Goal: Information Seeking & Learning: Learn about a topic

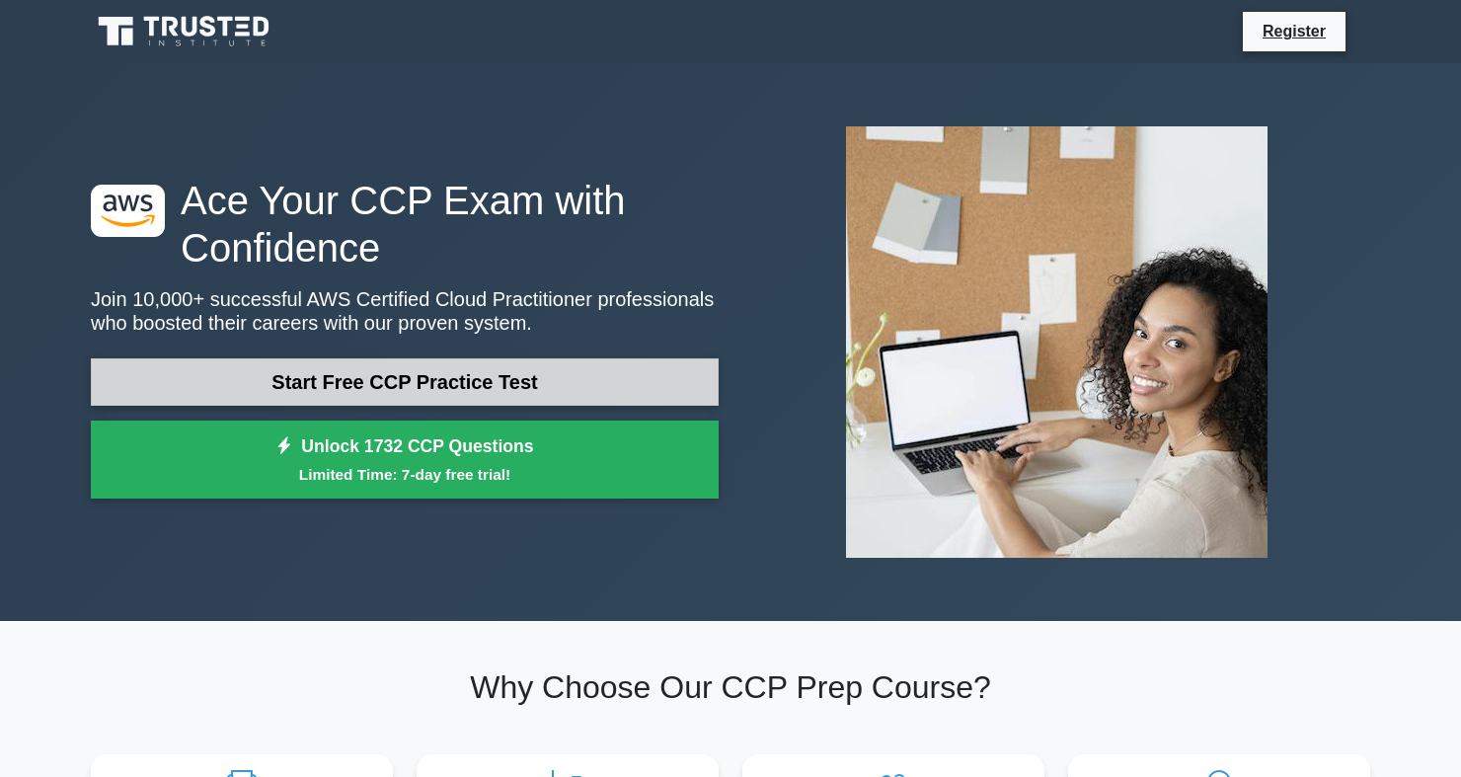
click at [251, 383] on link "Start Free CCP Practice Test" at bounding box center [405, 381] width 628 height 47
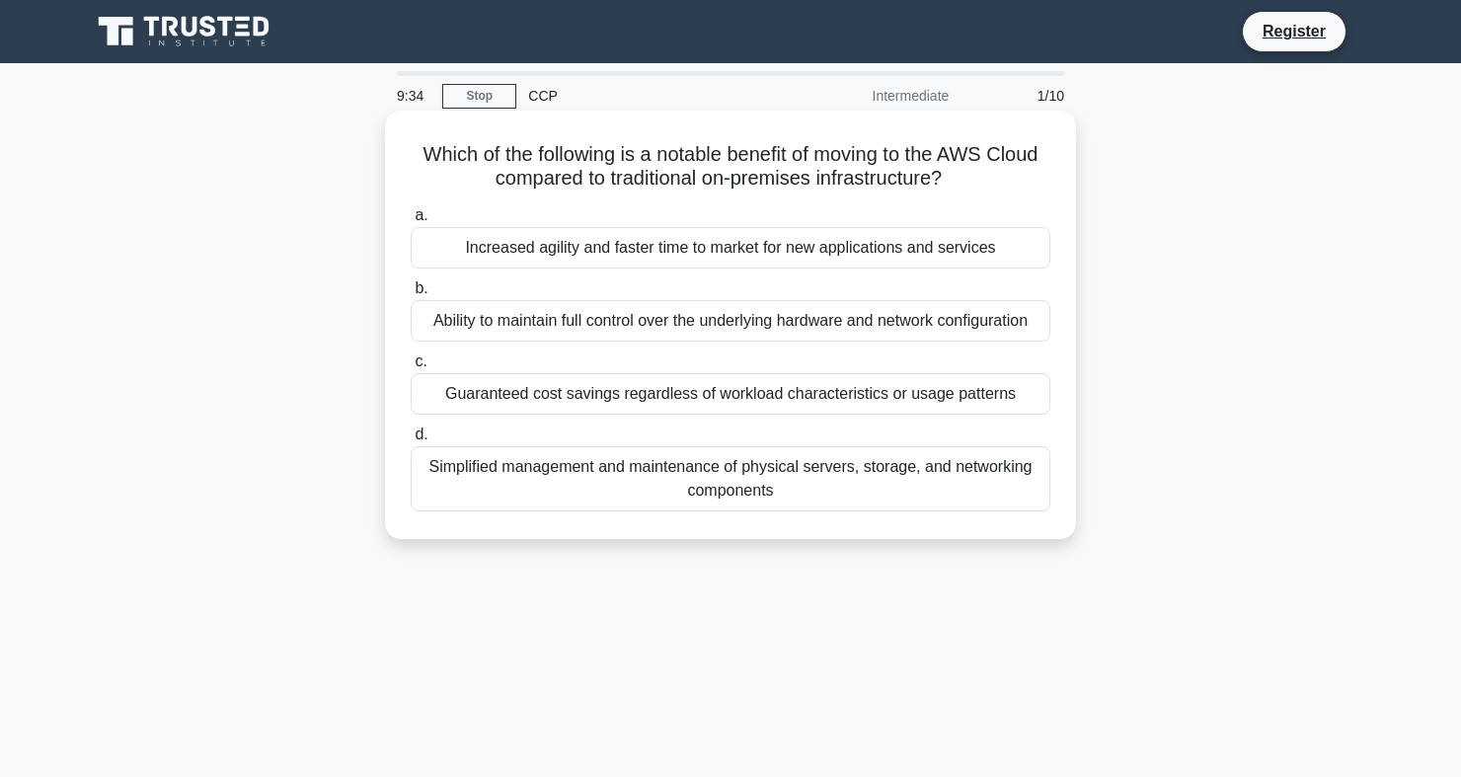
click at [602, 468] on div "Simplified management and maintenance of physical servers, storage, and network…" at bounding box center [731, 478] width 640 height 65
click at [411, 441] on input "d. Simplified management and maintenance of physical servers, storage, and netw…" at bounding box center [411, 435] width 0 height 13
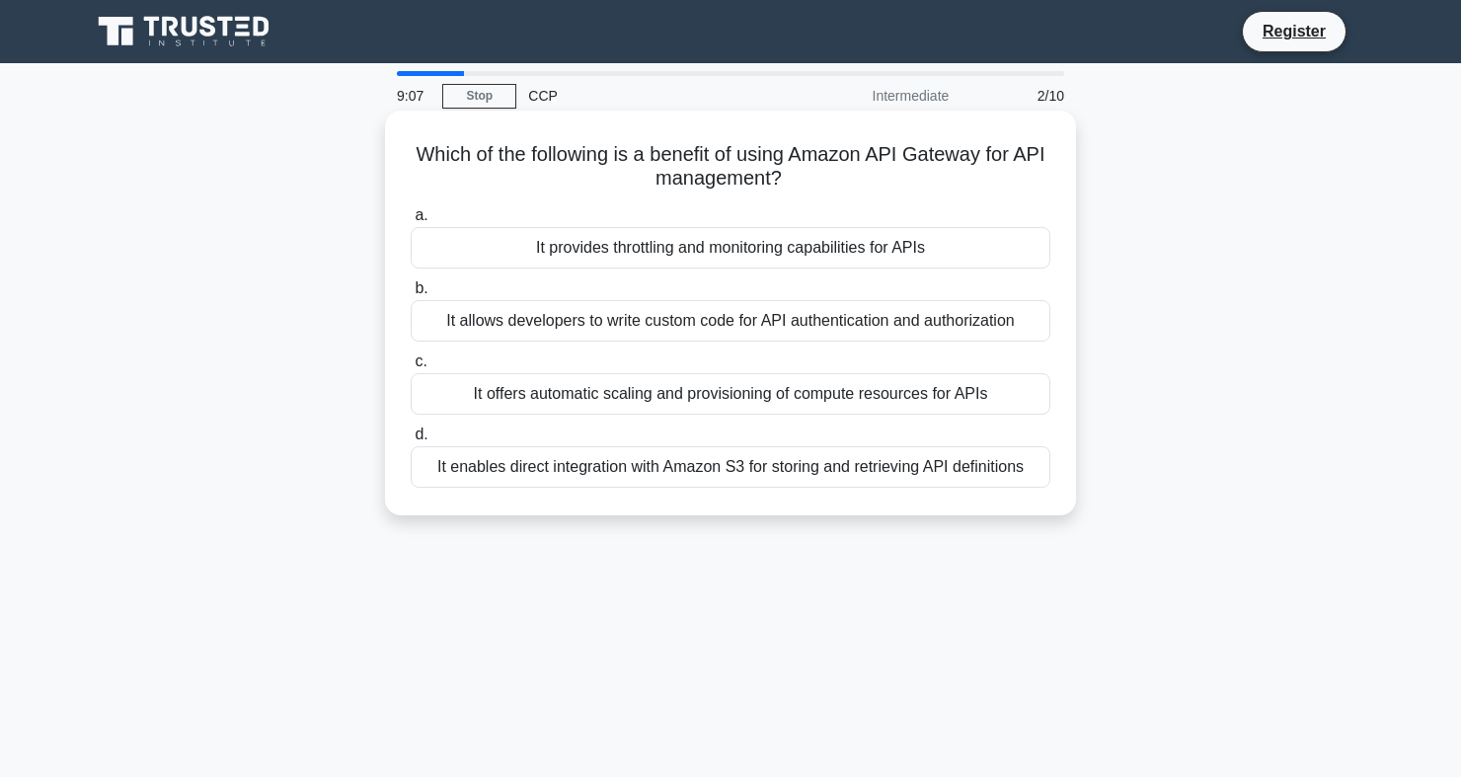
click at [662, 390] on div "It offers automatic scaling and provisioning of compute resources for APIs" at bounding box center [731, 393] width 640 height 41
click at [411, 368] on input "c. It offers automatic scaling and provisioning of compute resources for APIs" at bounding box center [411, 361] width 0 height 13
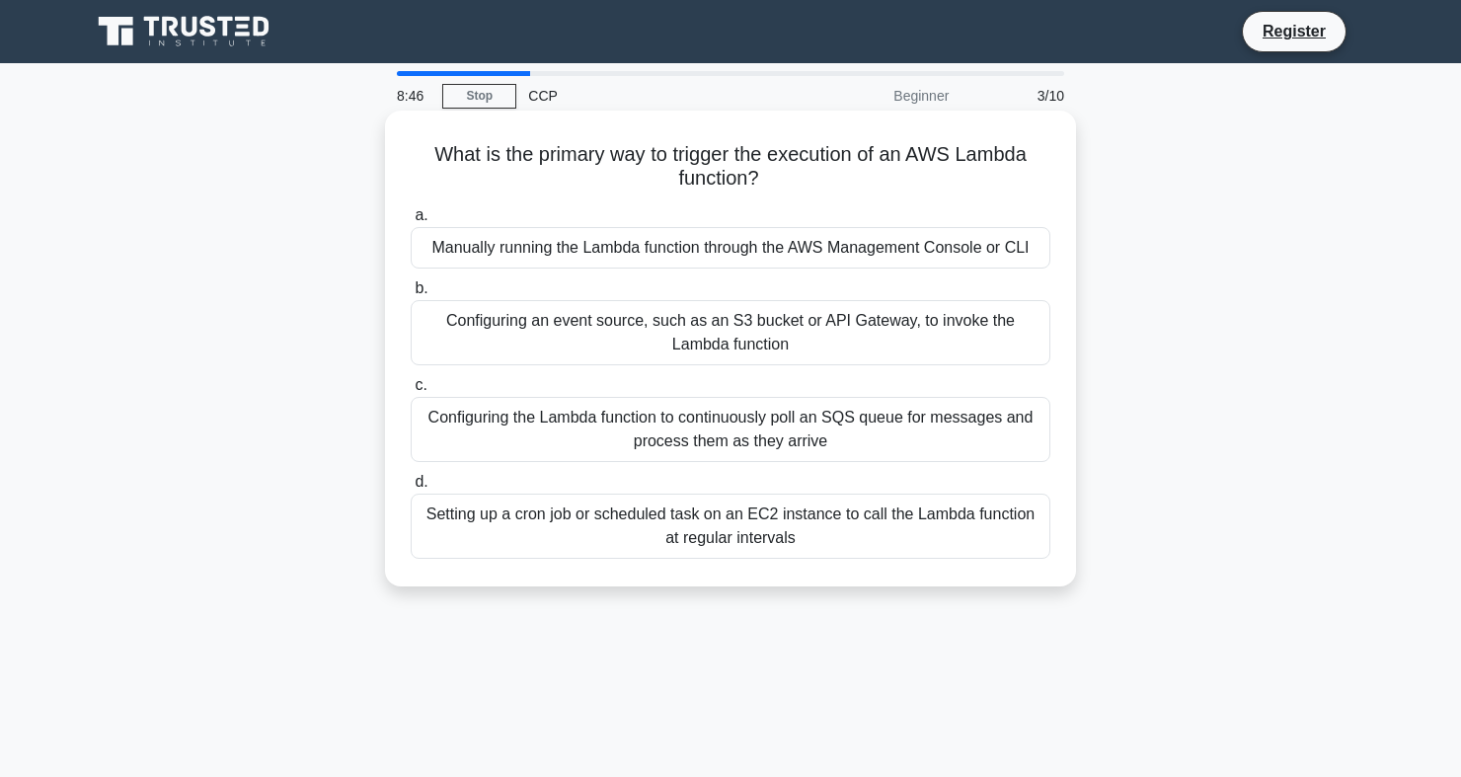
click at [623, 325] on div "Configuring an event source, such as an S3 bucket or API Gateway, to invoke the…" at bounding box center [731, 332] width 640 height 65
click at [411, 295] on input "b. Configuring an event source, such as an S3 bucket or API Gateway, to invoke …" at bounding box center [411, 288] width 0 height 13
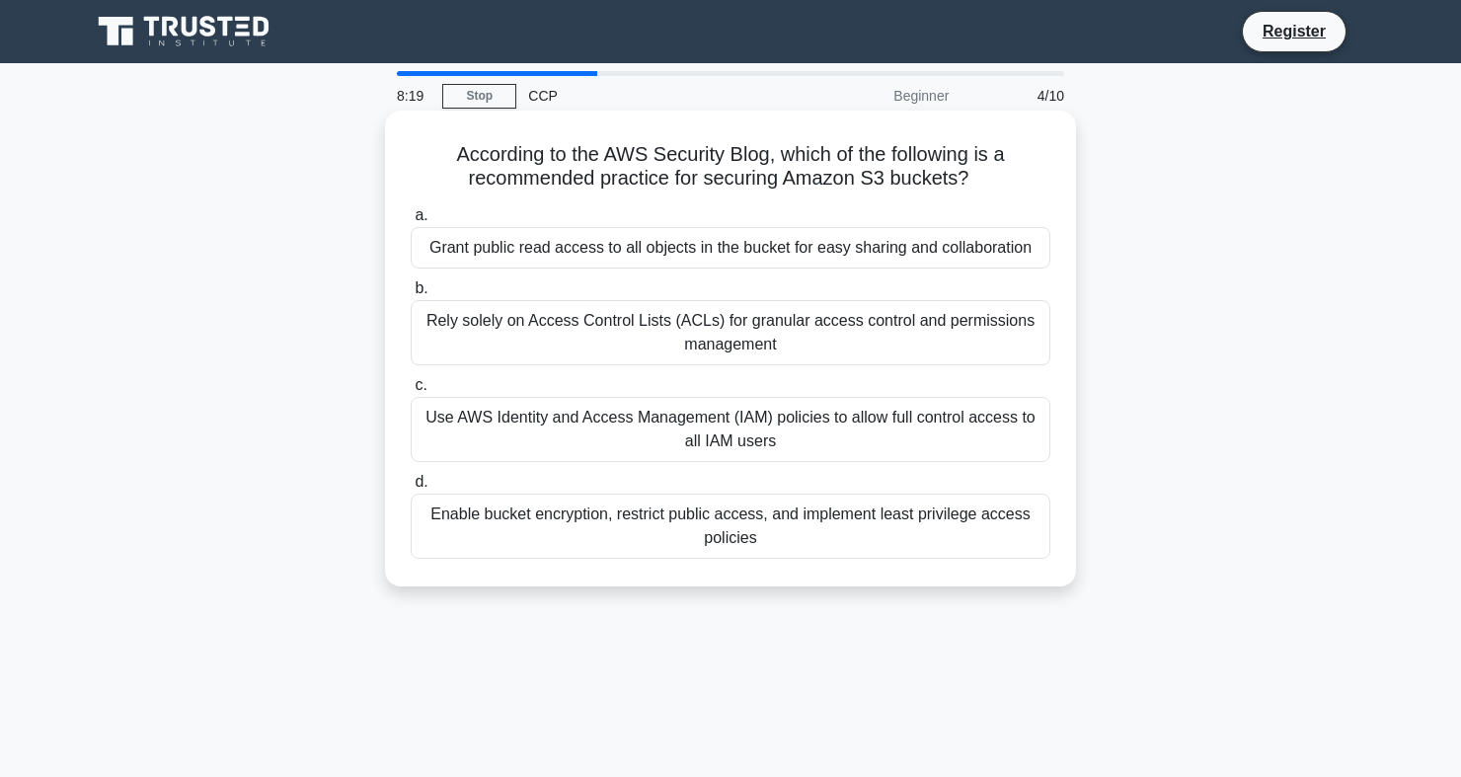
click at [498, 409] on div "Use AWS Identity and Access Management (IAM) policies to allow full control acc…" at bounding box center [731, 429] width 640 height 65
click at [411, 392] on input "c. Use AWS Identity and Access Management (IAM) policies to allow full control …" at bounding box center [411, 385] width 0 height 13
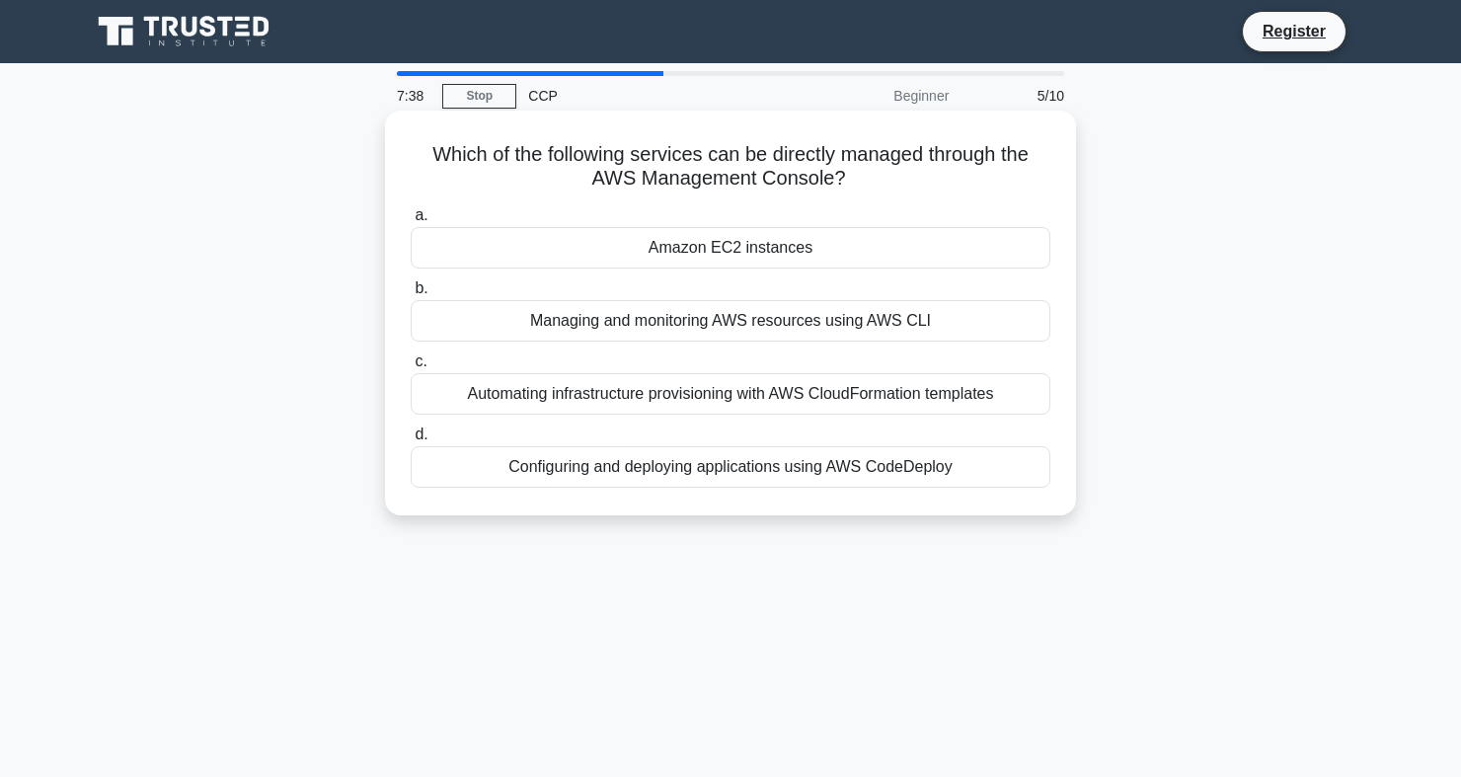
click at [483, 245] on div "Amazon EC2 instances" at bounding box center [731, 247] width 640 height 41
click at [411, 222] on input "a. Amazon EC2 instances" at bounding box center [411, 215] width 0 height 13
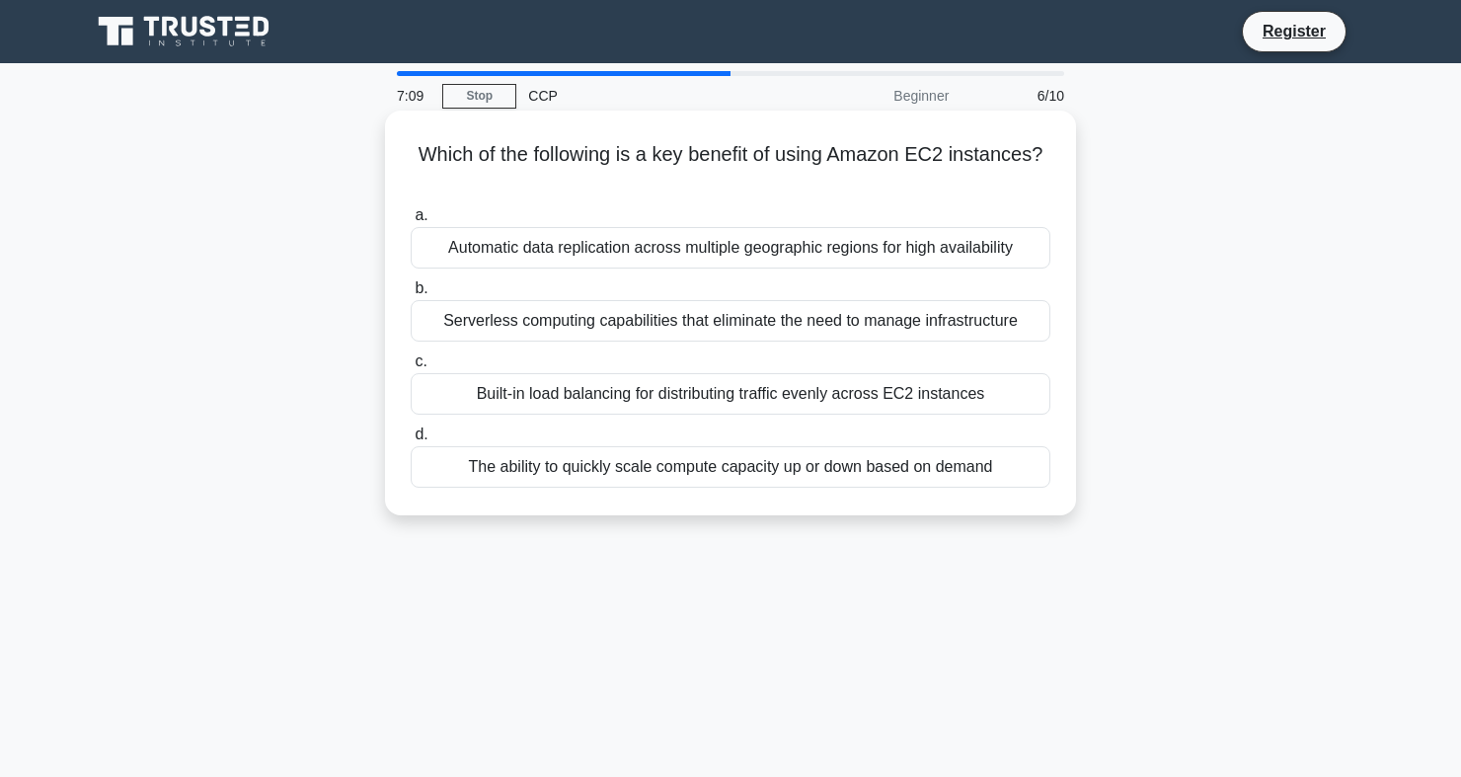
click at [670, 325] on div "Serverless computing capabilities that eliminate the need to manage infrastruct…" at bounding box center [731, 320] width 640 height 41
click at [411, 295] on input "b. Serverless computing capabilities that eliminate the need to manage infrastr…" at bounding box center [411, 288] width 0 height 13
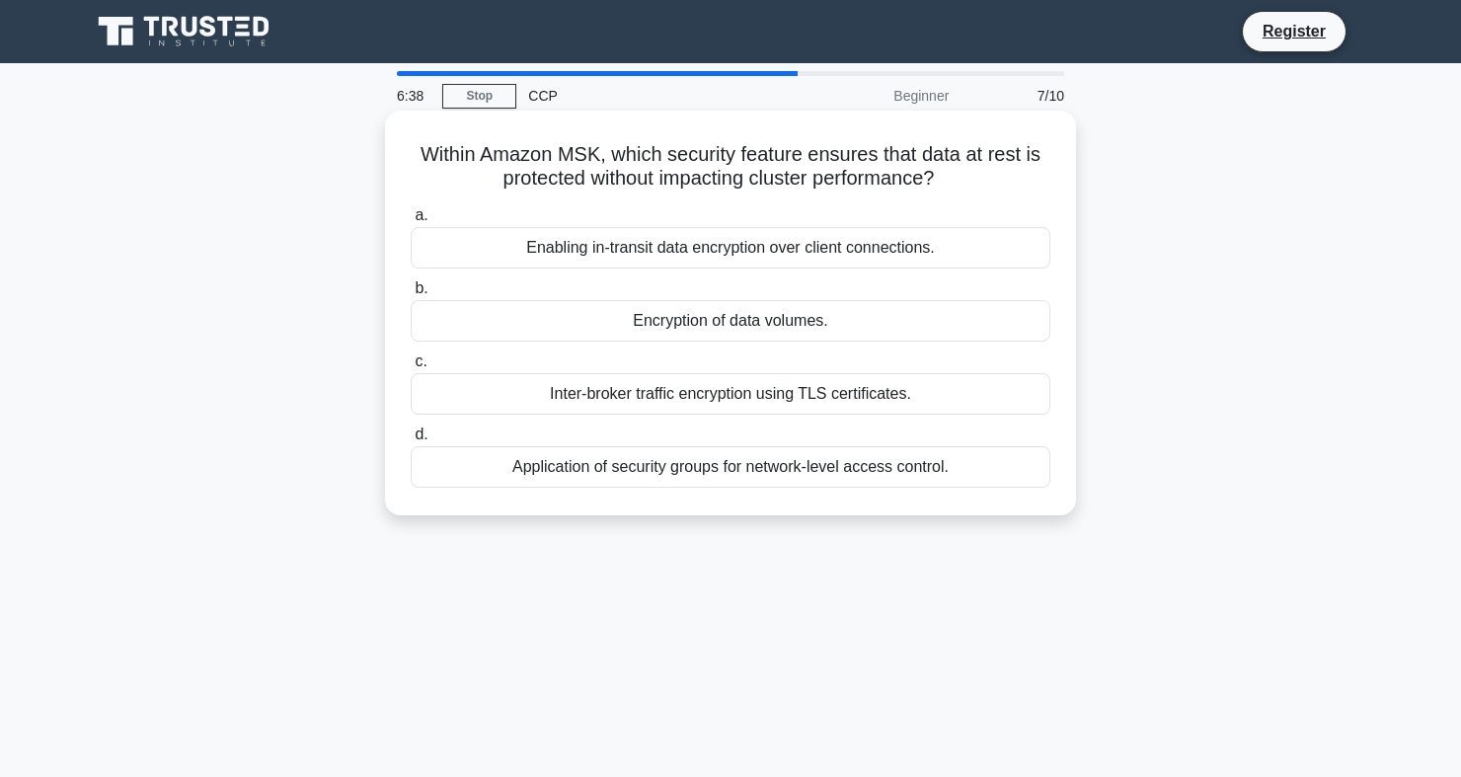
click at [652, 457] on div "Application of security groups for network-level access control." at bounding box center [731, 466] width 640 height 41
click at [411, 441] on input "d. Application of security groups for network-level access control." at bounding box center [411, 435] width 0 height 13
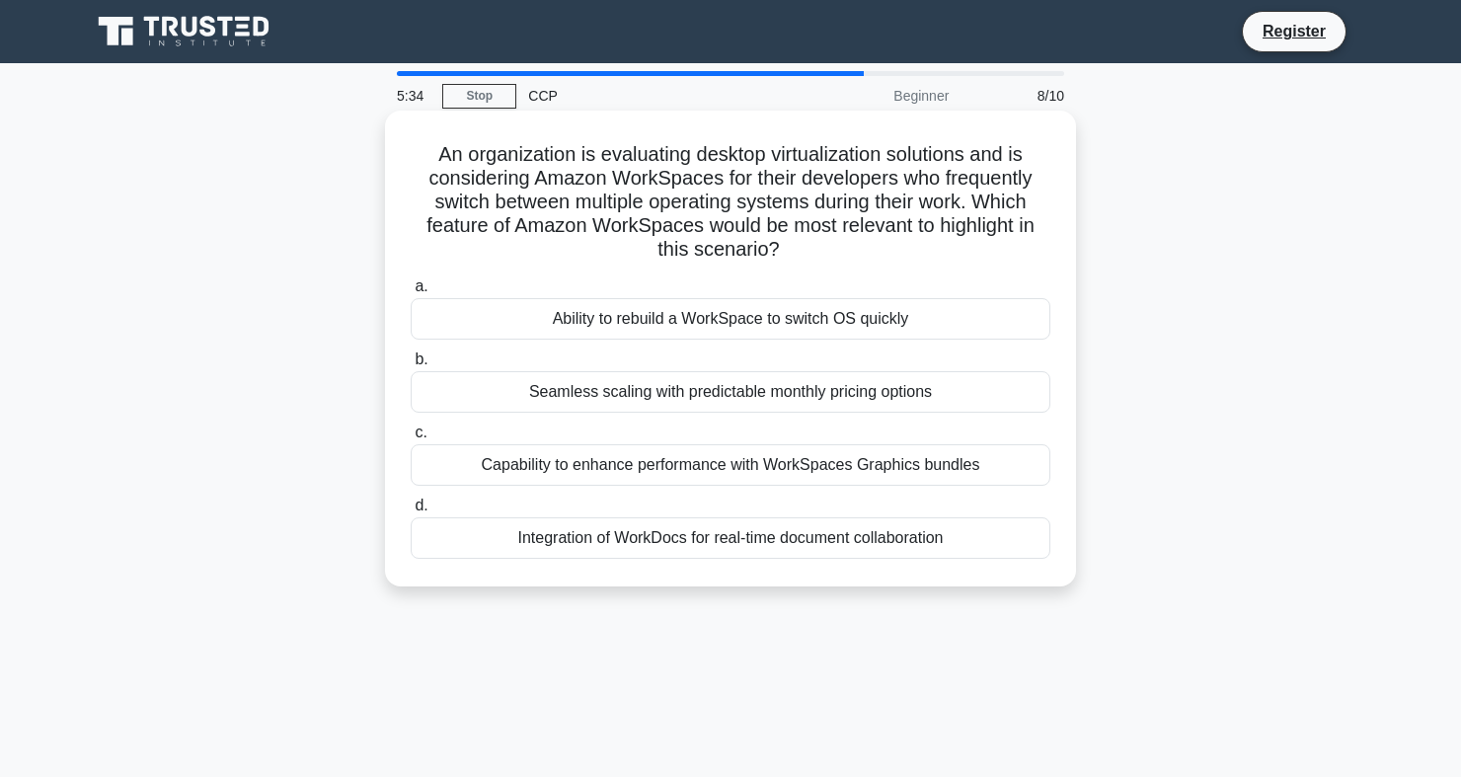
click at [688, 465] on div "Capability to enhance performance with WorkSpaces Graphics bundles" at bounding box center [731, 464] width 640 height 41
click at [411, 439] on input "c. Capability to enhance performance with WorkSpaces Graphics bundles" at bounding box center [411, 433] width 0 height 13
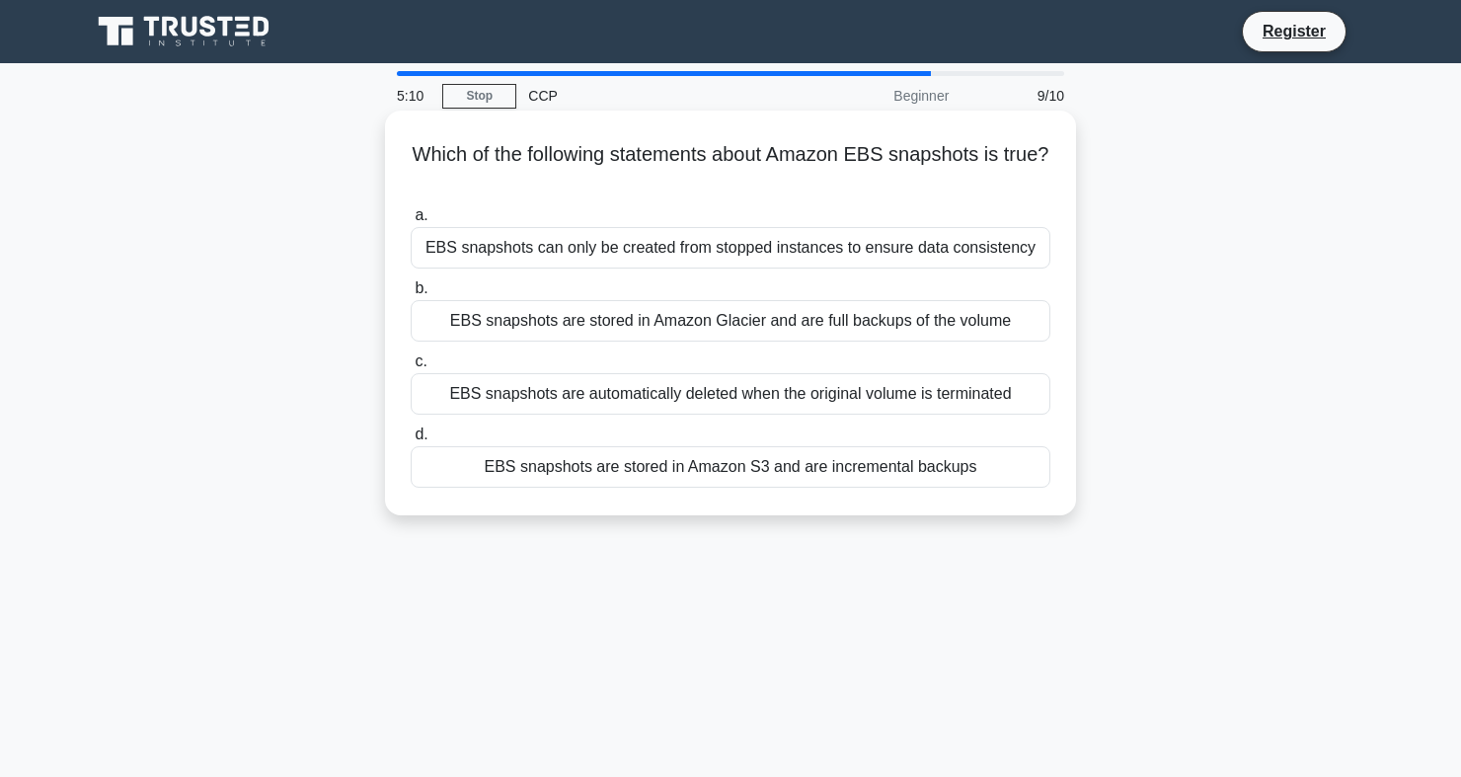
click at [601, 472] on div "EBS snapshots are stored in Amazon S3 and are incremental backups" at bounding box center [731, 466] width 640 height 41
click at [411, 441] on input "d. EBS snapshots are stored in Amazon S3 and are incremental backups" at bounding box center [411, 435] width 0 height 13
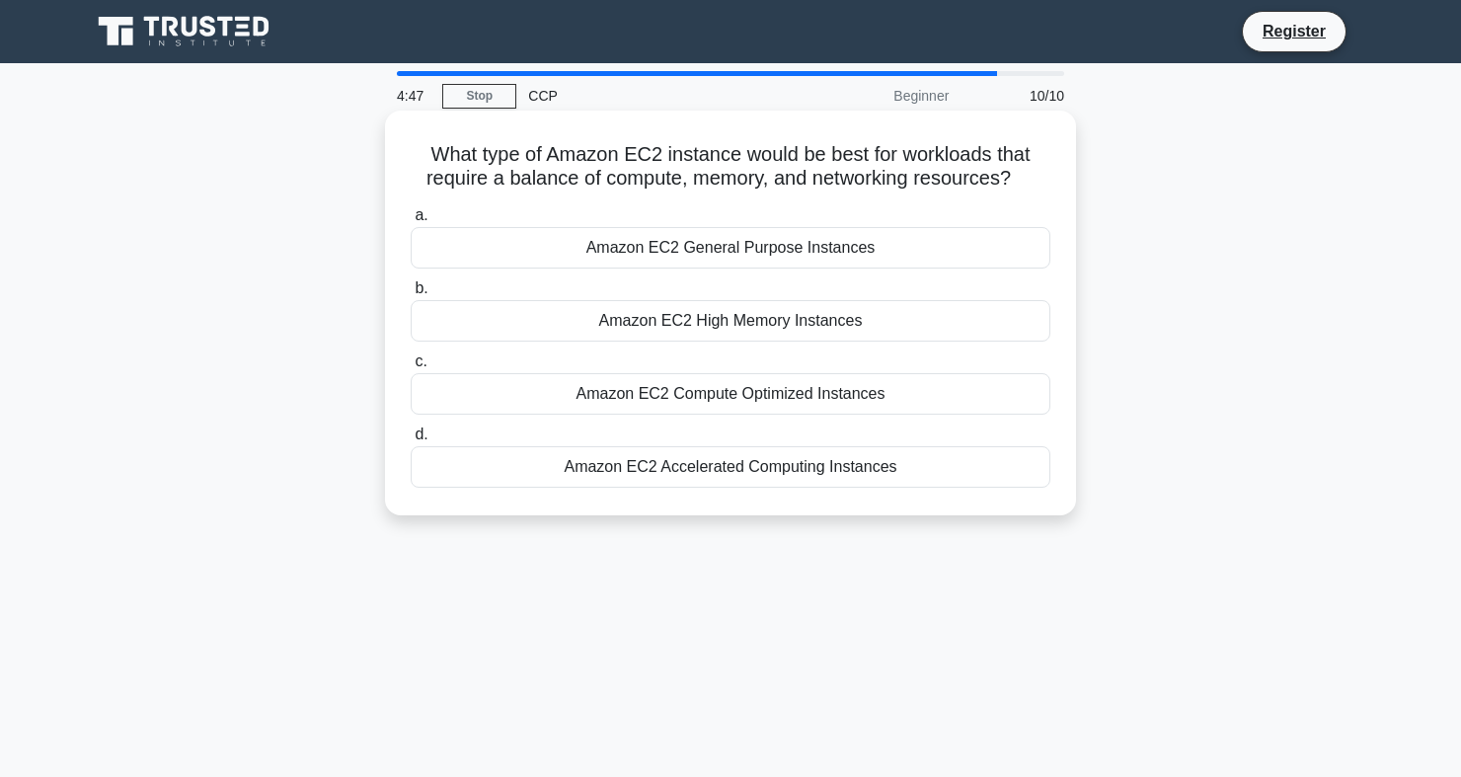
click at [699, 255] on div "Amazon EC2 General Purpose Instances" at bounding box center [731, 247] width 640 height 41
click at [411, 222] on input "a. Amazon EC2 General Purpose Instances" at bounding box center [411, 215] width 0 height 13
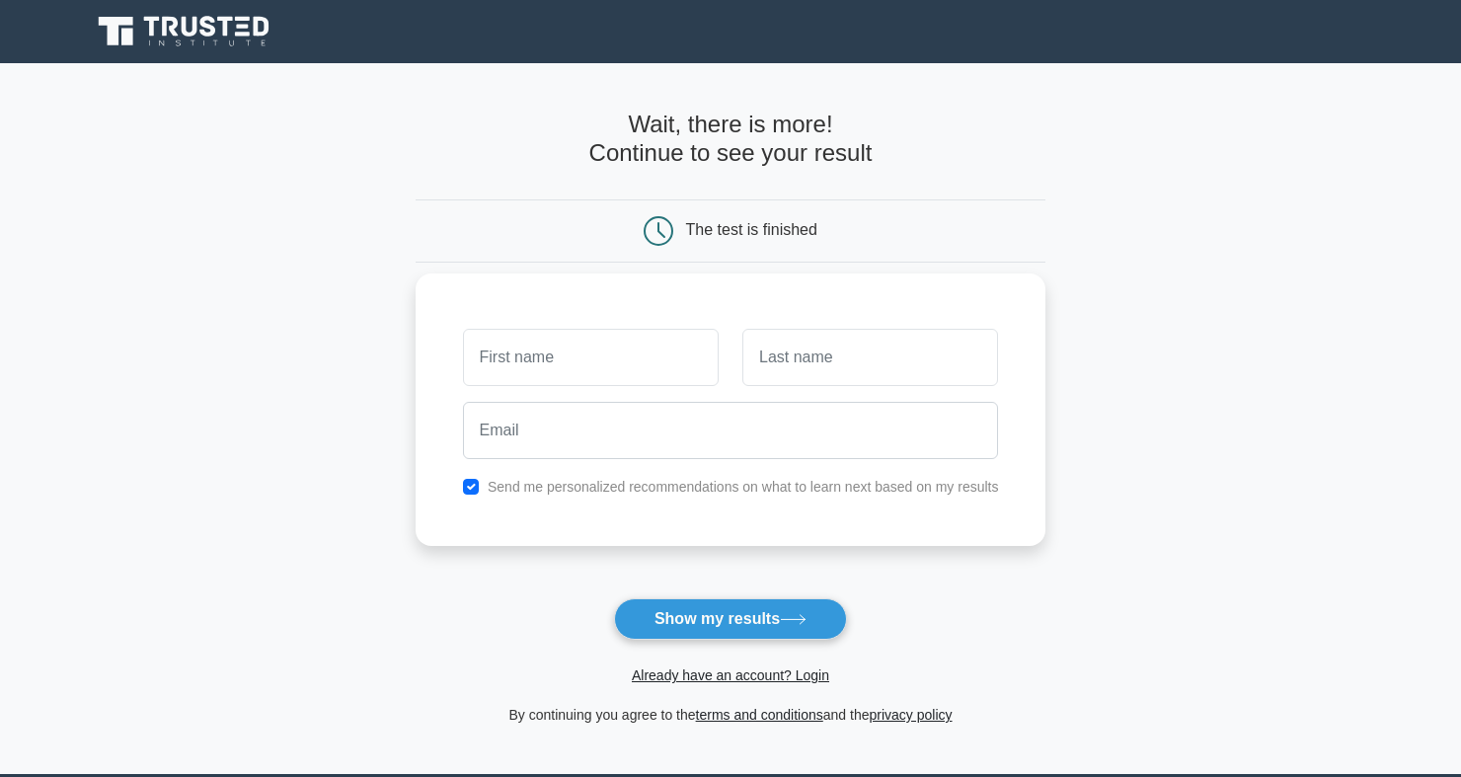
click at [585, 355] on input "text" at bounding box center [591, 357] width 256 height 57
type input "Abhyuday Pratap"
click at [804, 349] on input "text" at bounding box center [871, 357] width 256 height 57
type input "[PERSON_NAME]"
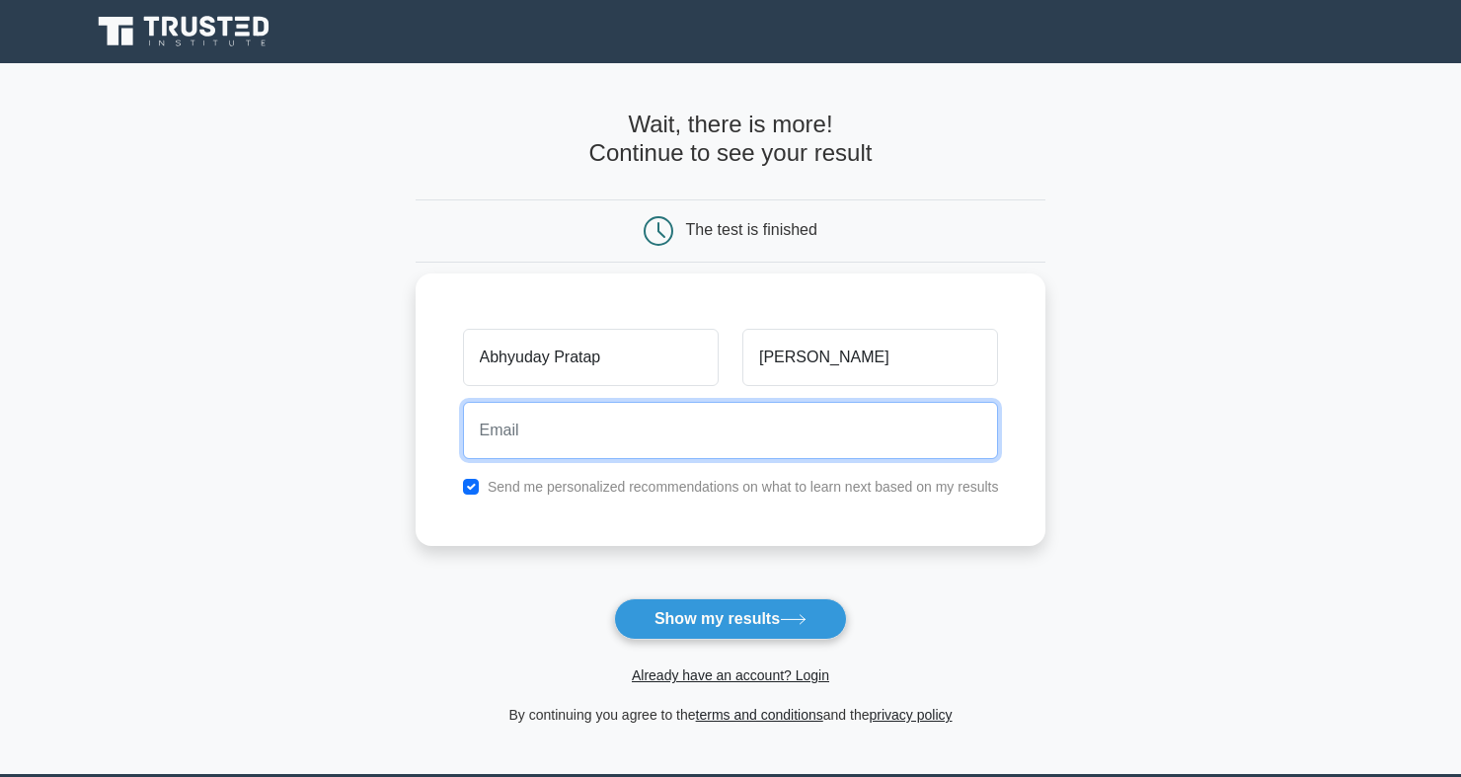
click at [718, 456] on input "email" at bounding box center [731, 430] width 536 height 57
type input "[EMAIL_ADDRESS][DOMAIN_NAME]"
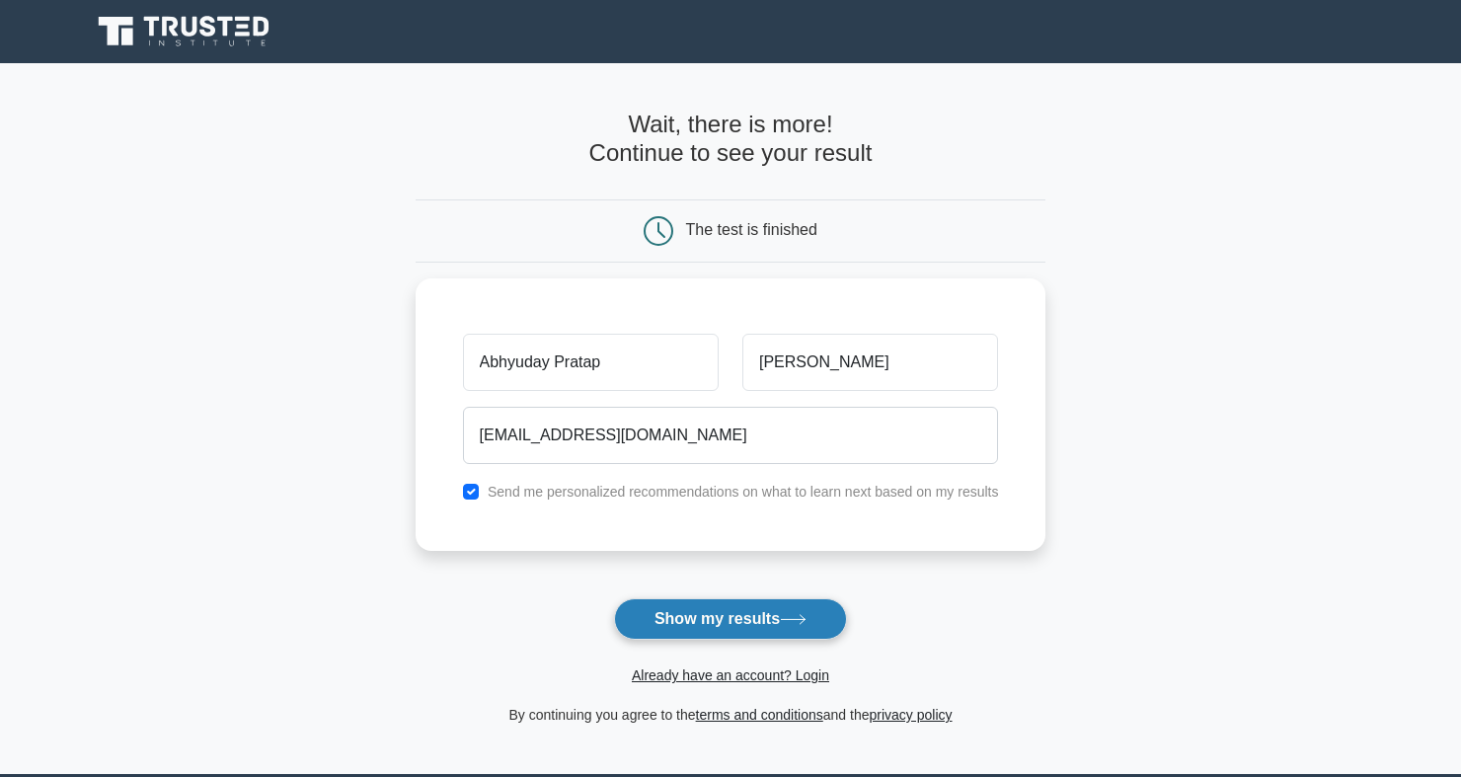
click at [697, 611] on button "Show my results" at bounding box center [730, 618] width 233 height 41
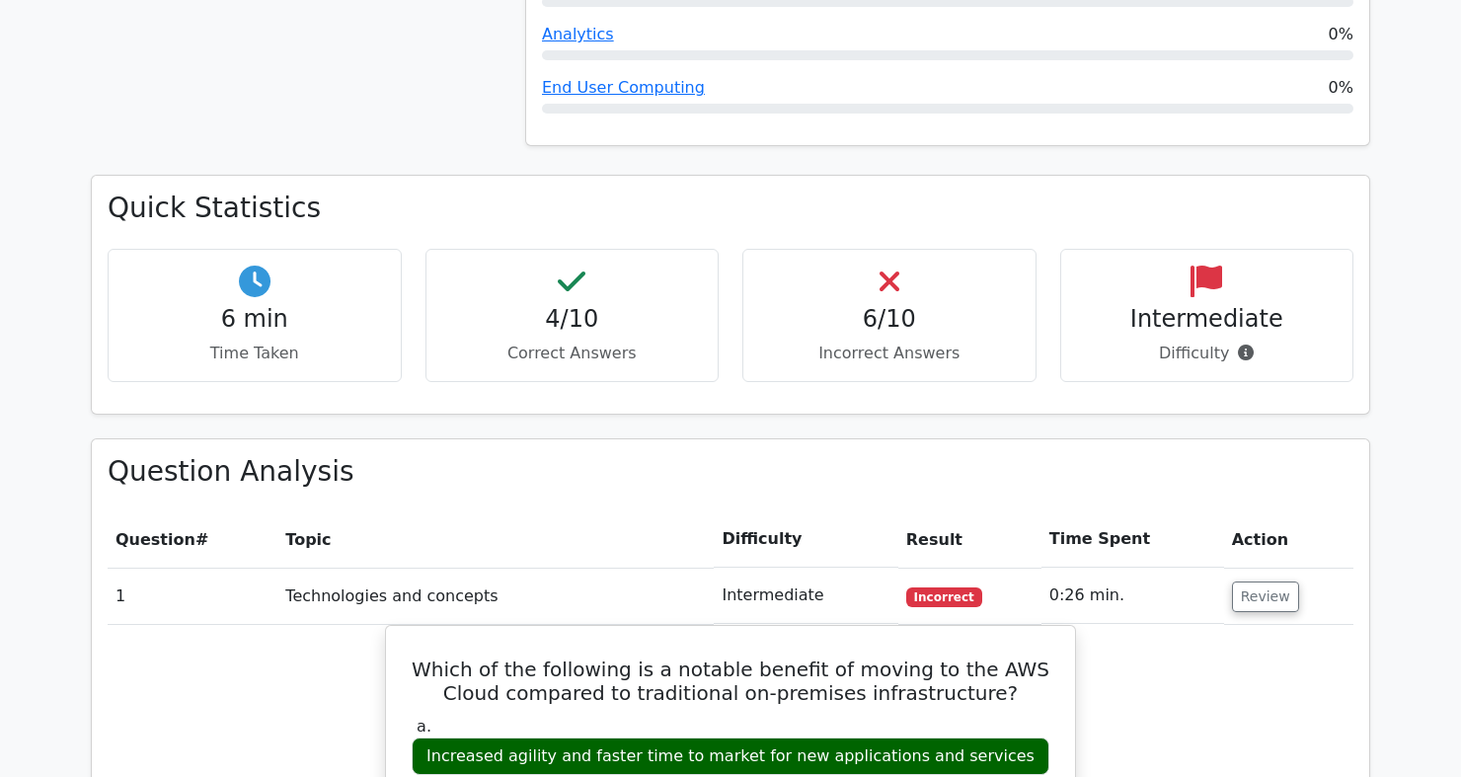
scroll to position [1180, 0]
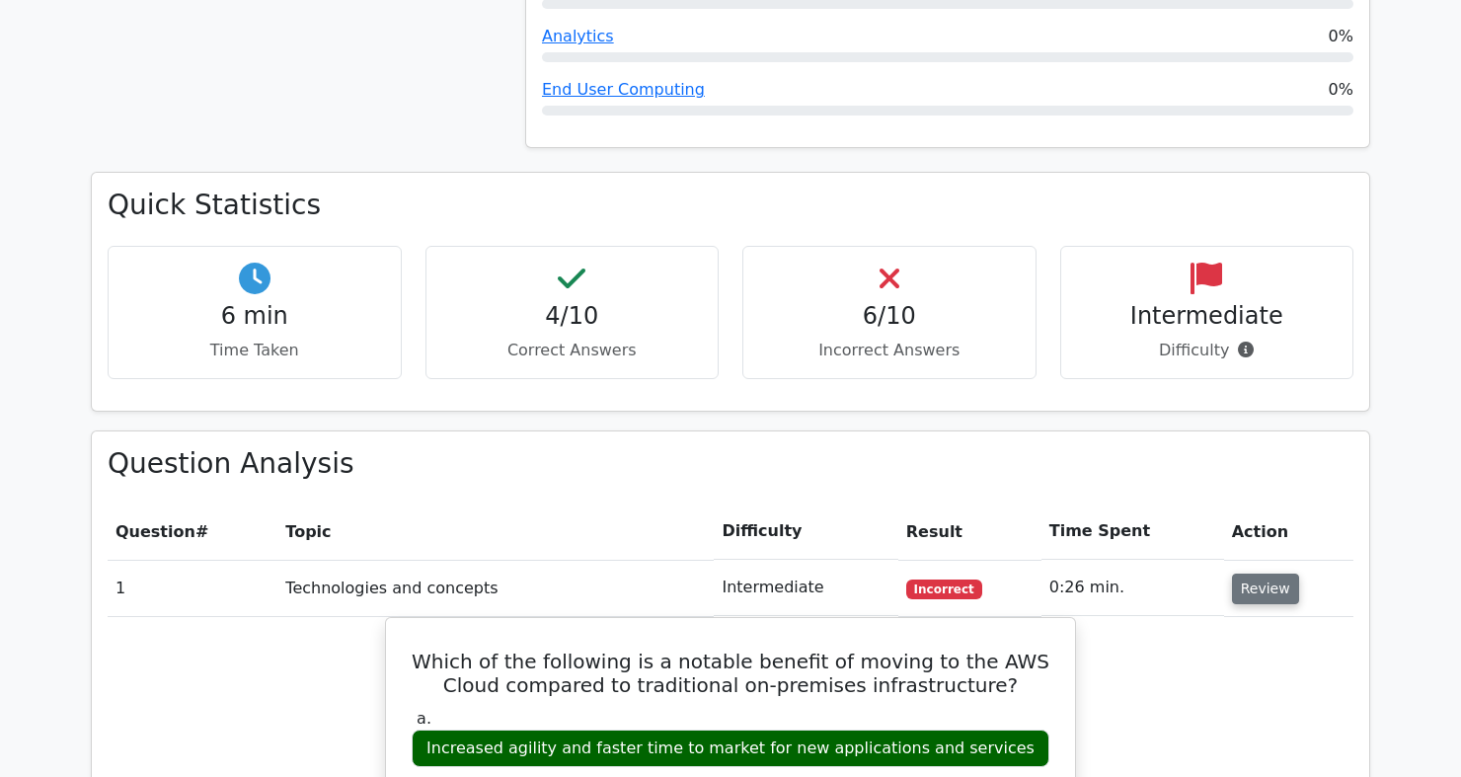
click at [1258, 574] on button "Review" at bounding box center [1265, 589] width 67 height 31
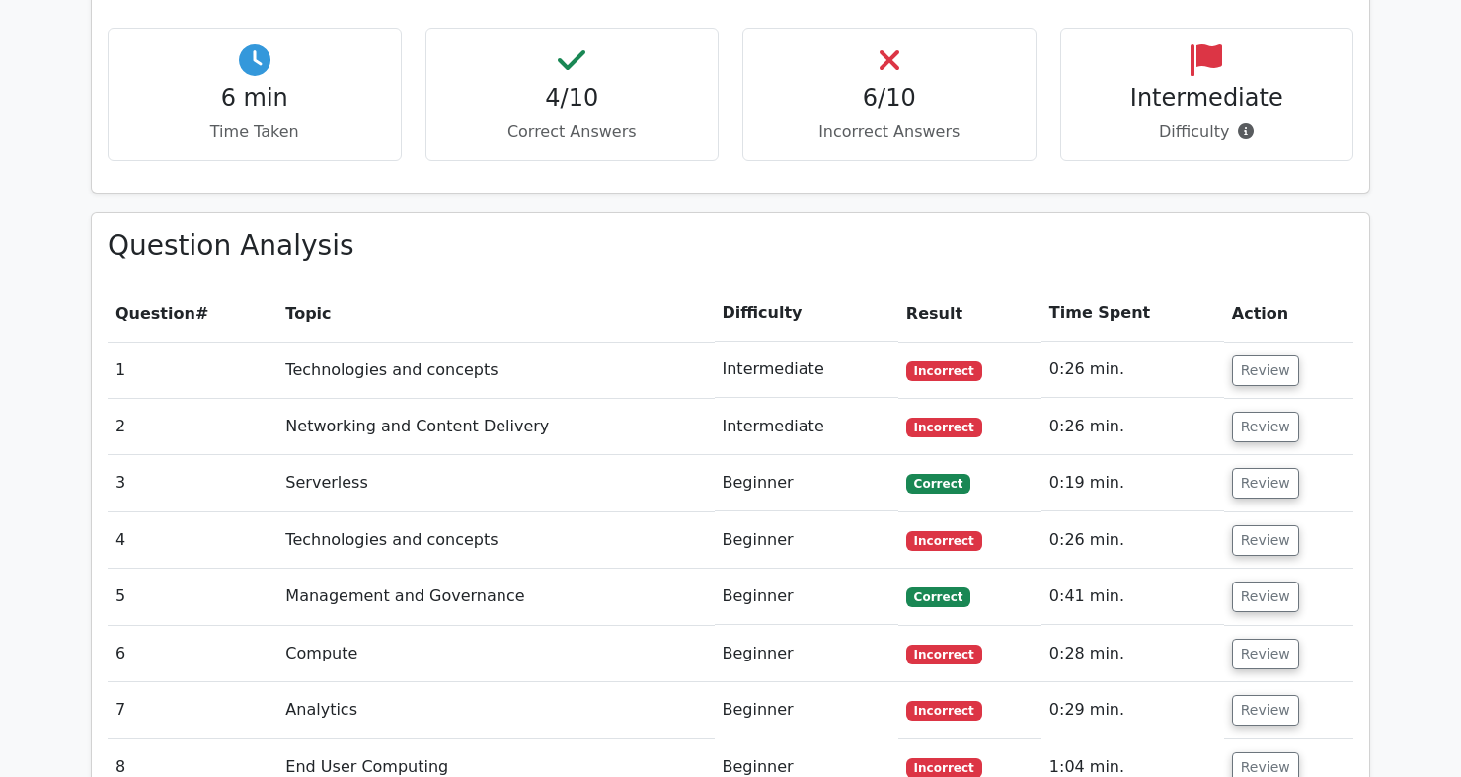
scroll to position [1177, 0]
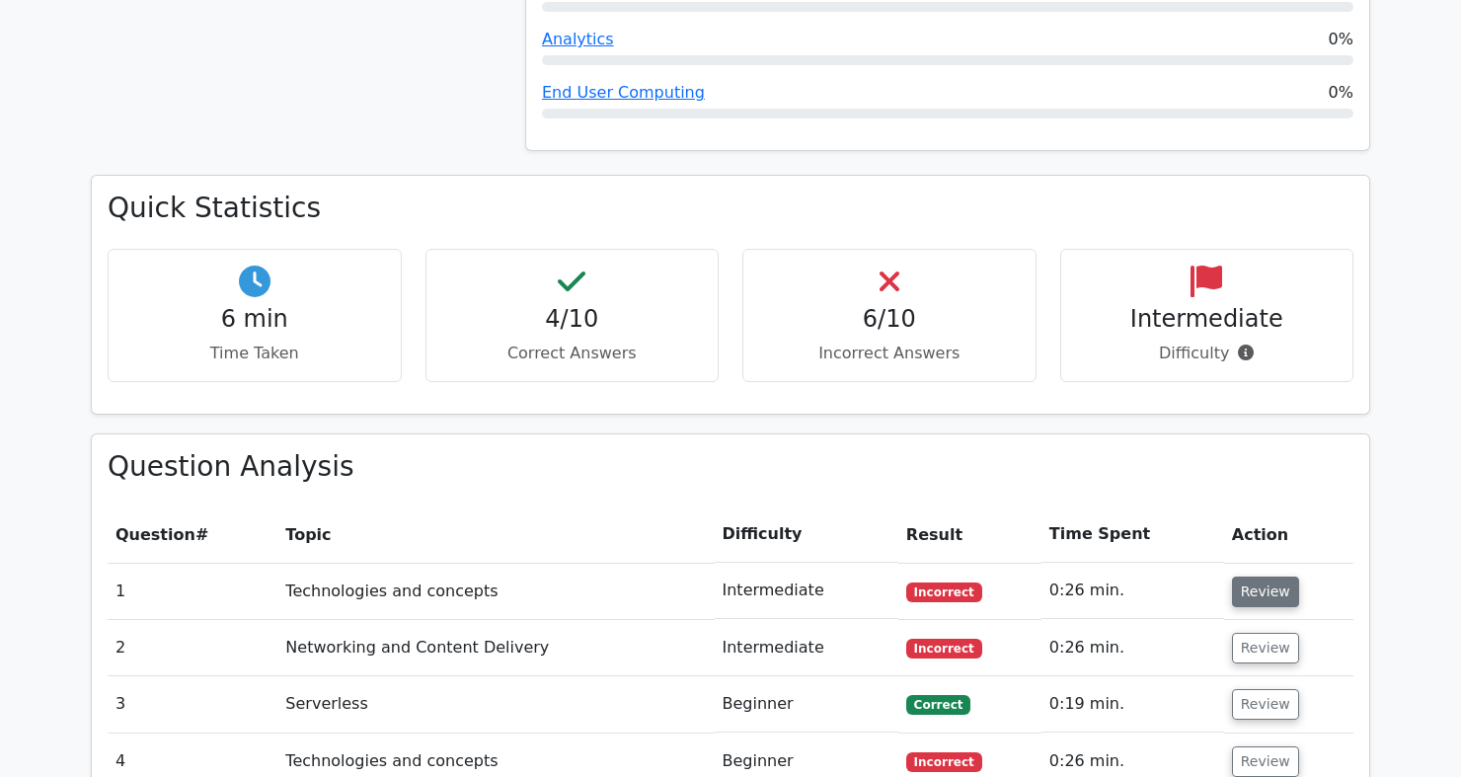
click at [1269, 577] on button "Review" at bounding box center [1265, 592] width 67 height 31
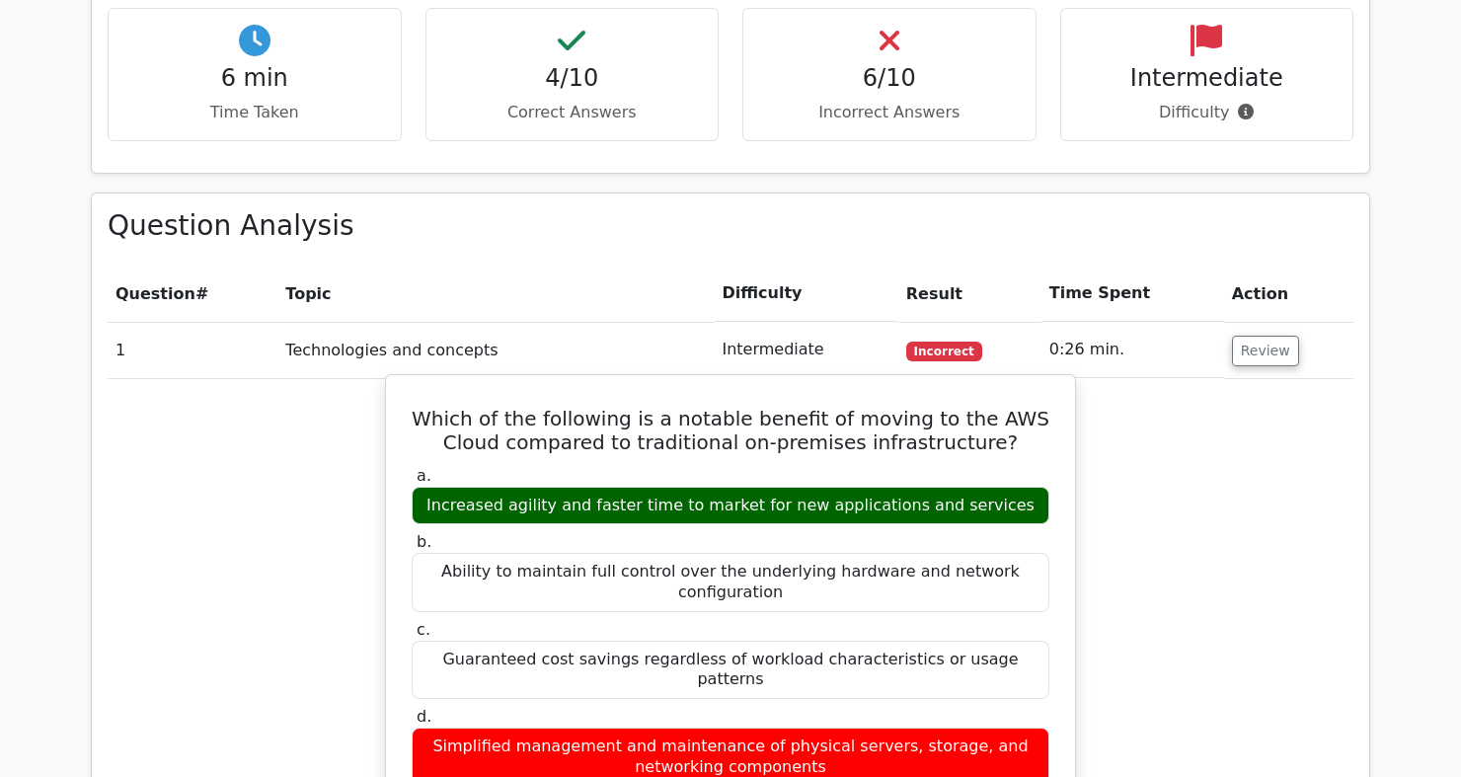
scroll to position [1417, 0]
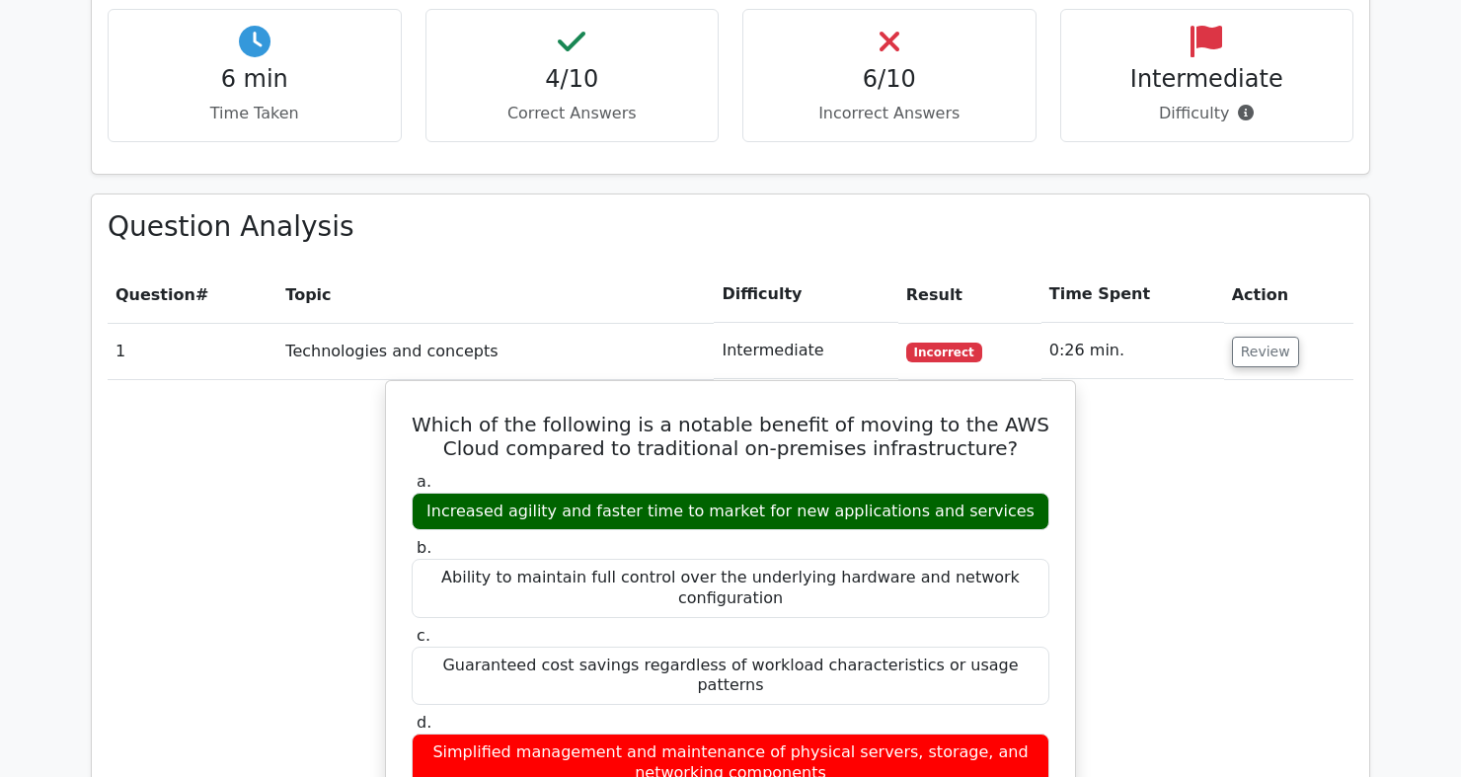
click at [1195, 267] on th "Time Spent" at bounding box center [1133, 295] width 183 height 56
click at [1266, 337] on button "Review" at bounding box center [1265, 352] width 67 height 31
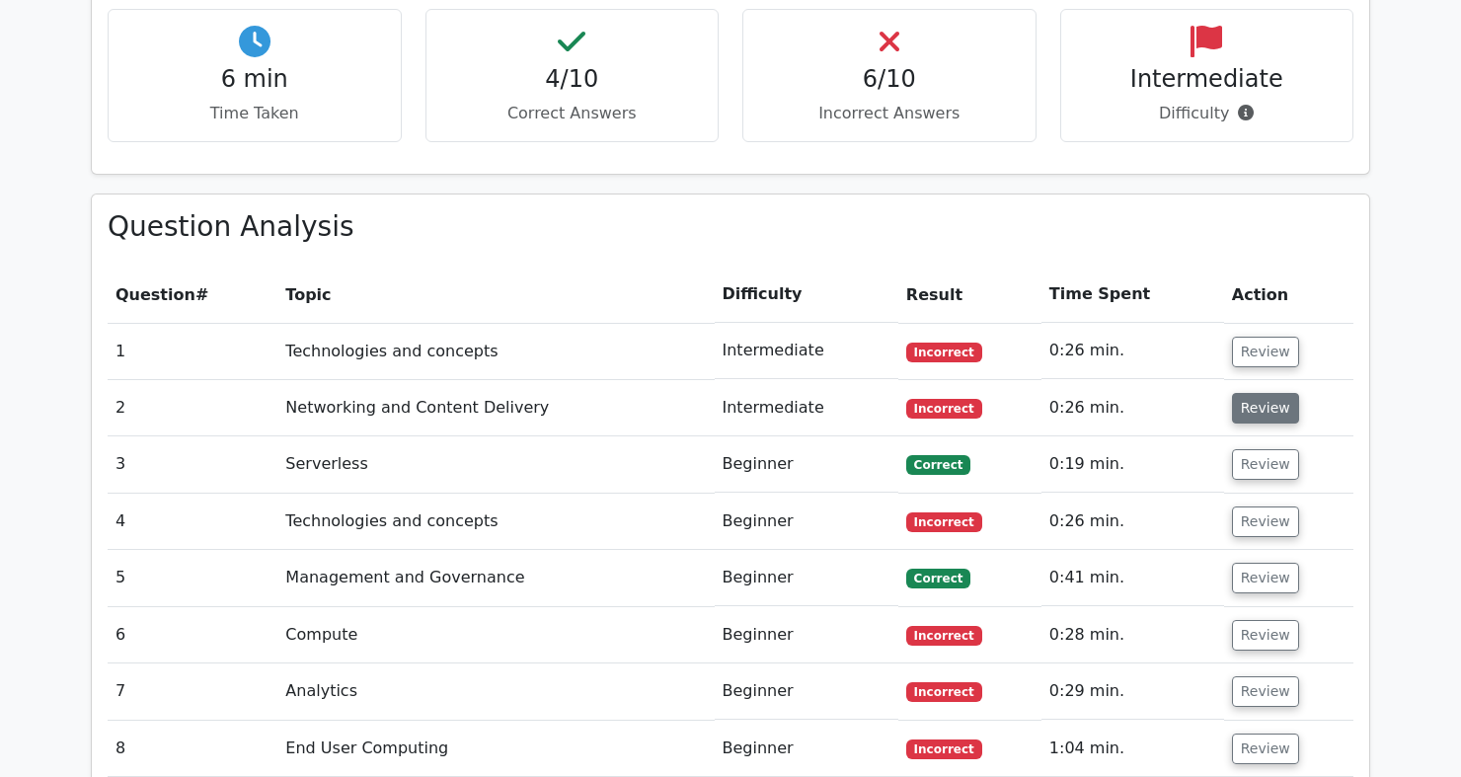
click at [1253, 393] on button "Review" at bounding box center [1265, 408] width 67 height 31
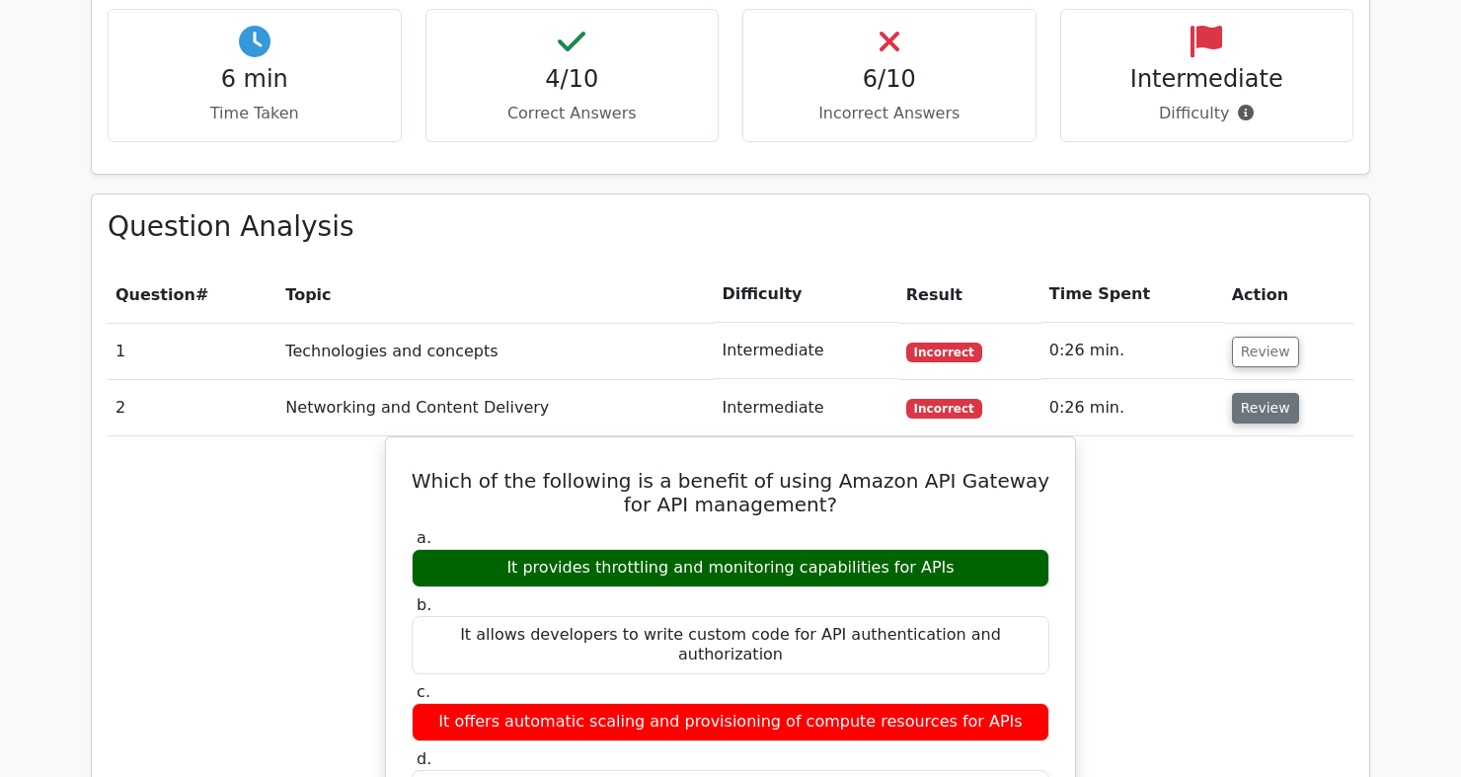
click at [1253, 393] on button "Review" at bounding box center [1265, 408] width 67 height 31
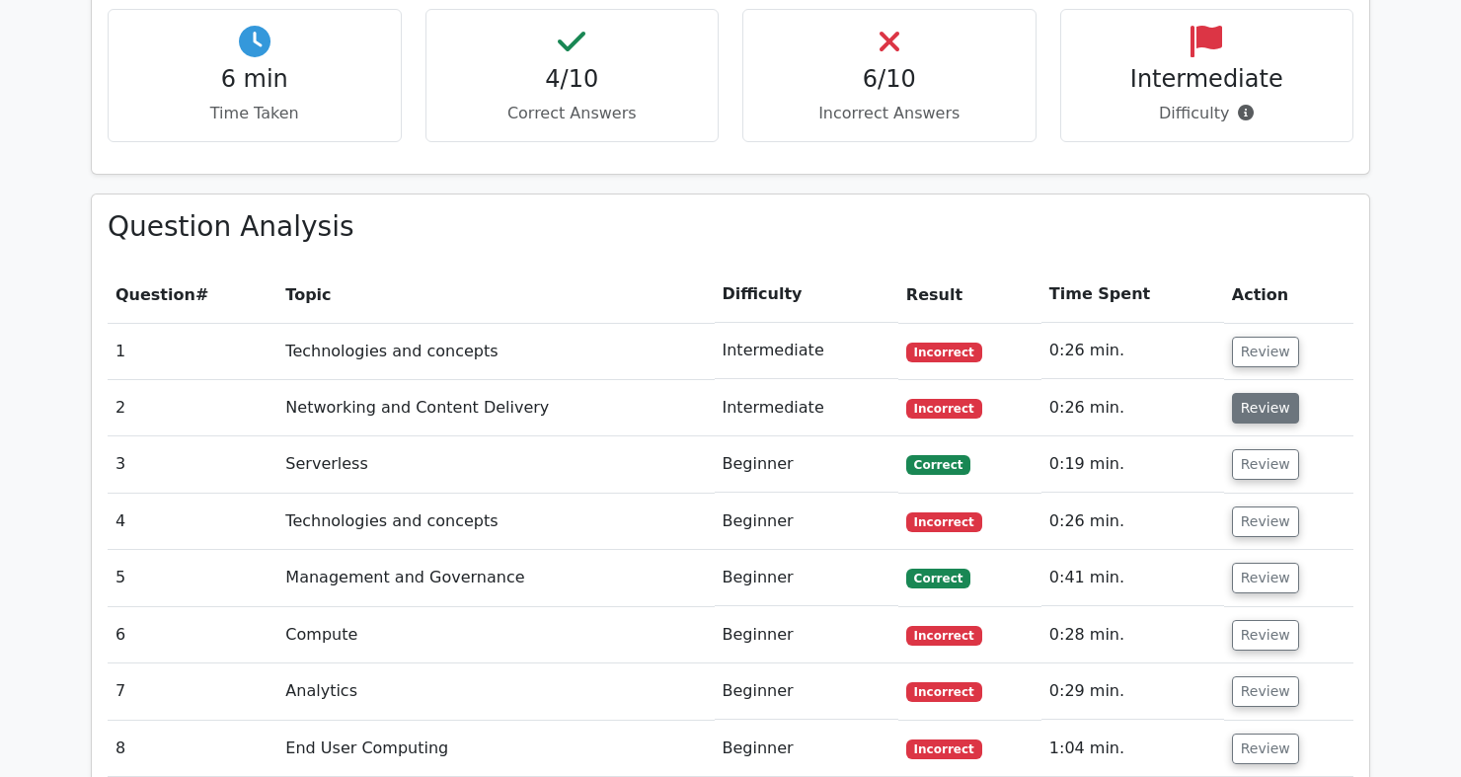
click at [1253, 393] on button "Review" at bounding box center [1265, 408] width 67 height 31
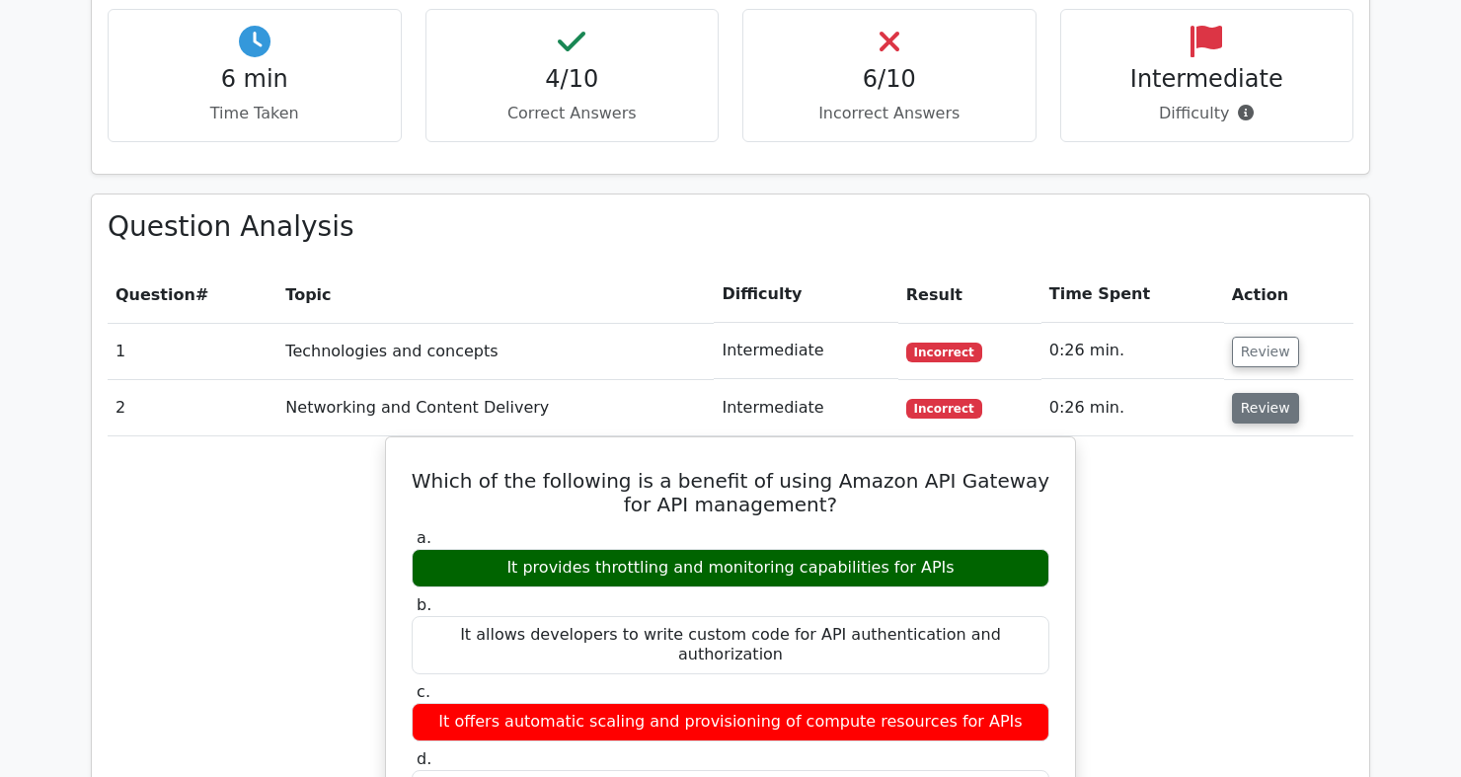
click at [1253, 393] on button "Review" at bounding box center [1265, 408] width 67 height 31
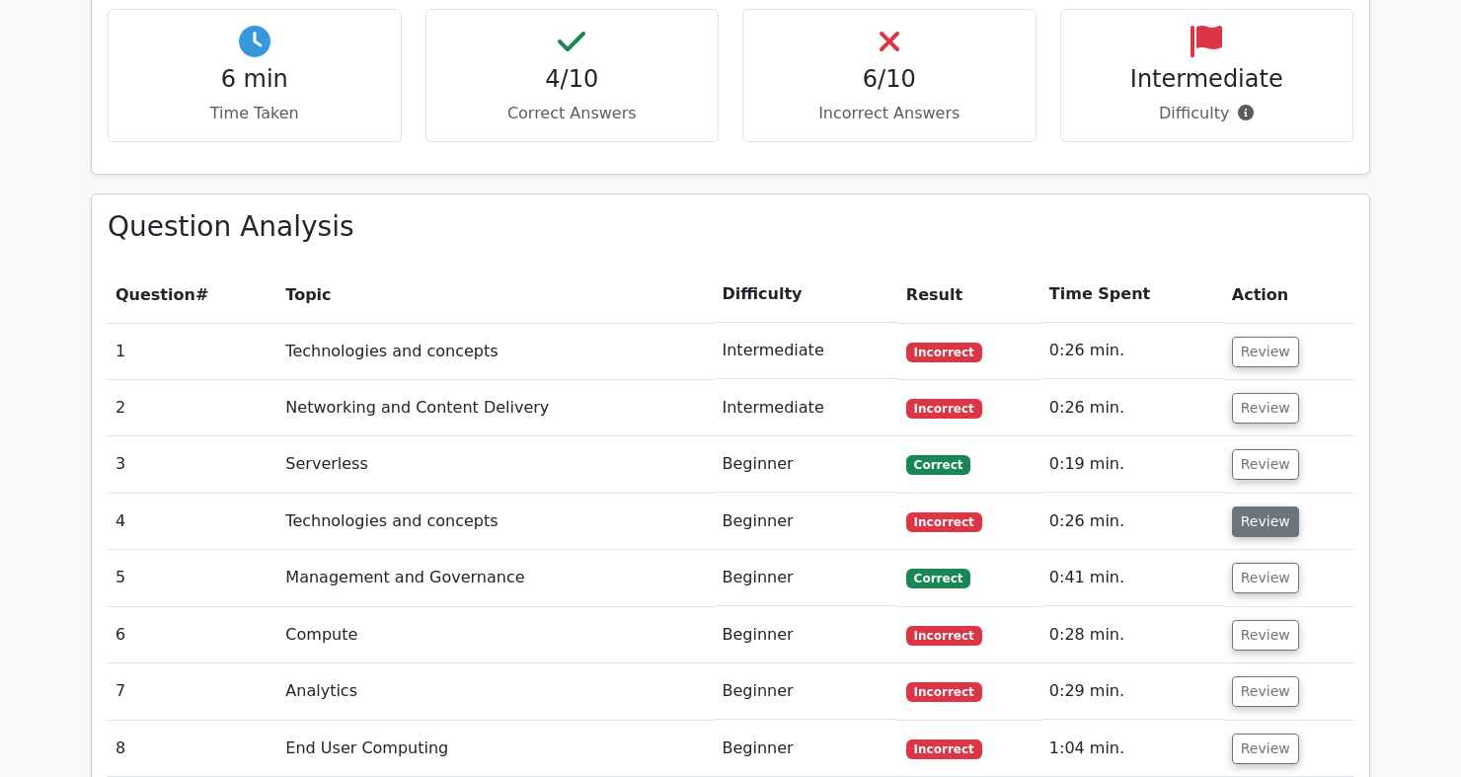
click at [1254, 507] on button "Review" at bounding box center [1265, 522] width 67 height 31
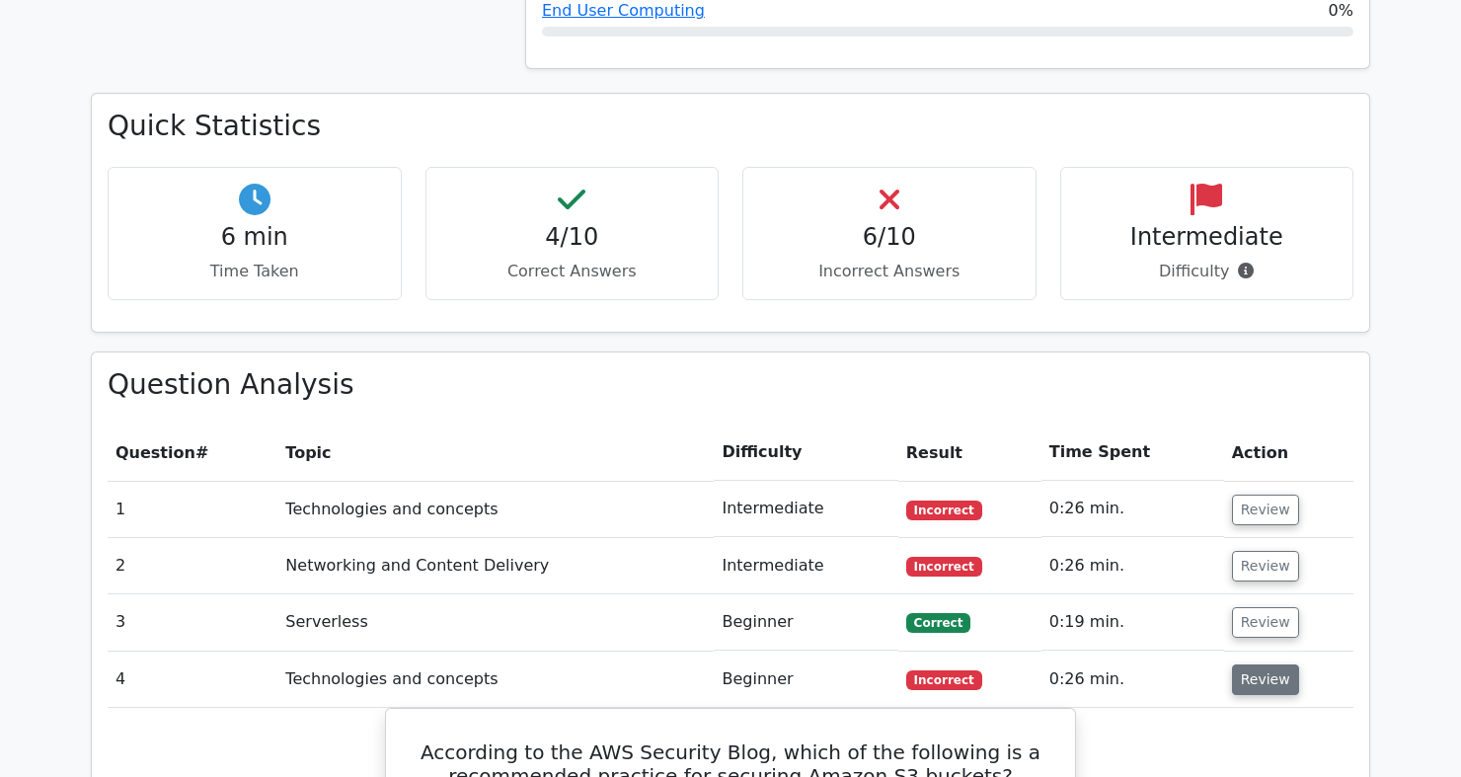
scroll to position [1244, 0]
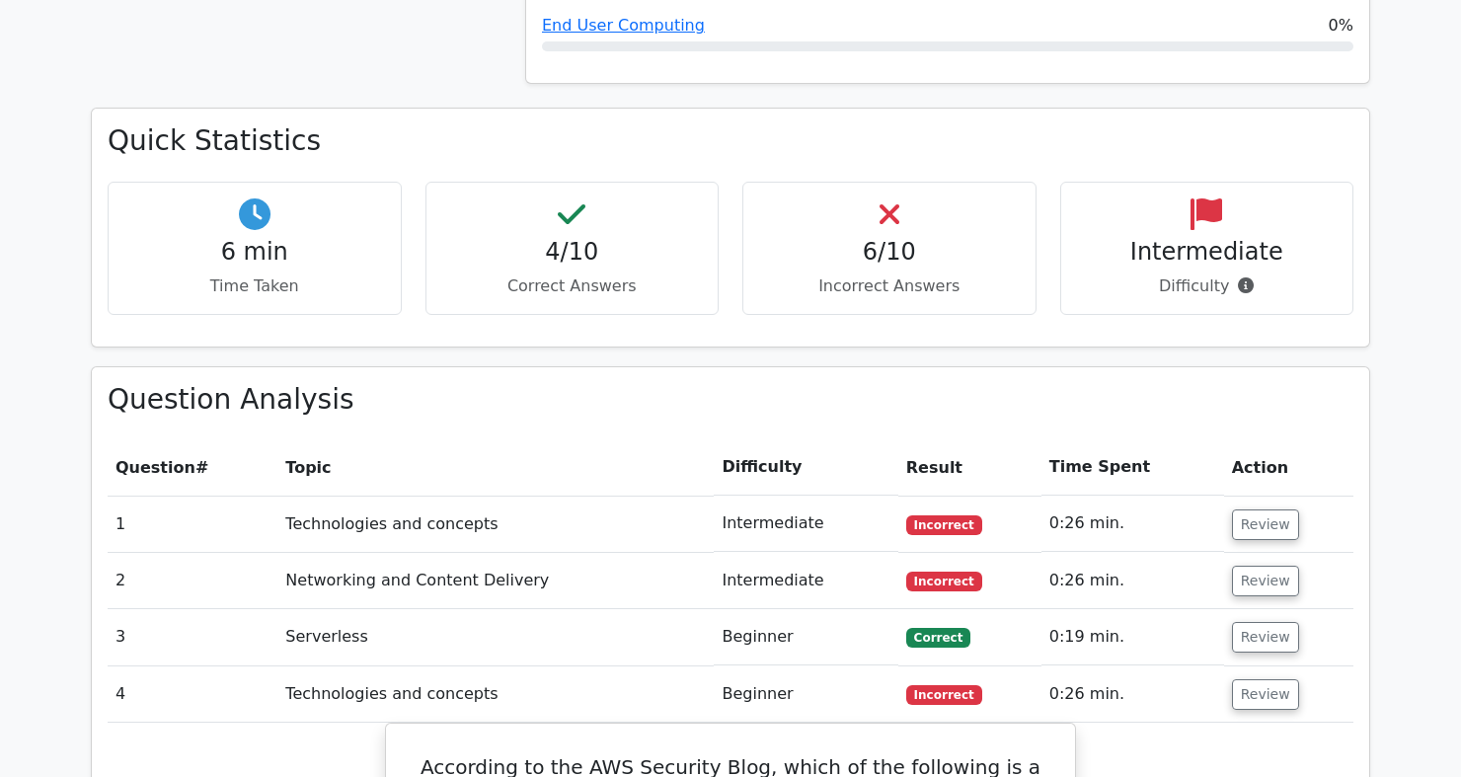
click at [1184, 553] on td "0:26 min." at bounding box center [1133, 581] width 183 height 56
click at [1274, 679] on button "Review" at bounding box center [1265, 694] width 67 height 31
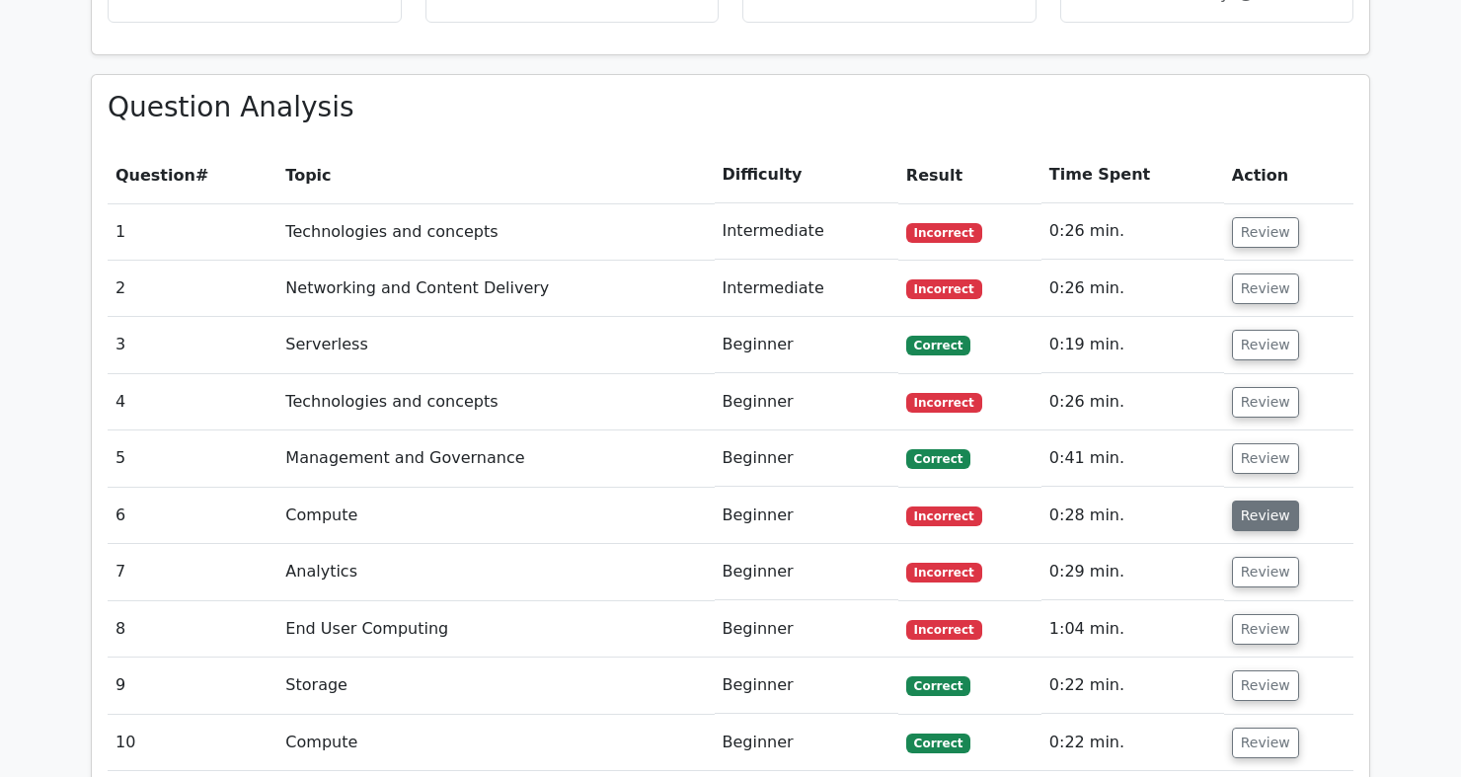
scroll to position [1536, 0]
click at [1235, 501] on button "Review" at bounding box center [1265, 516] width 67 height 31
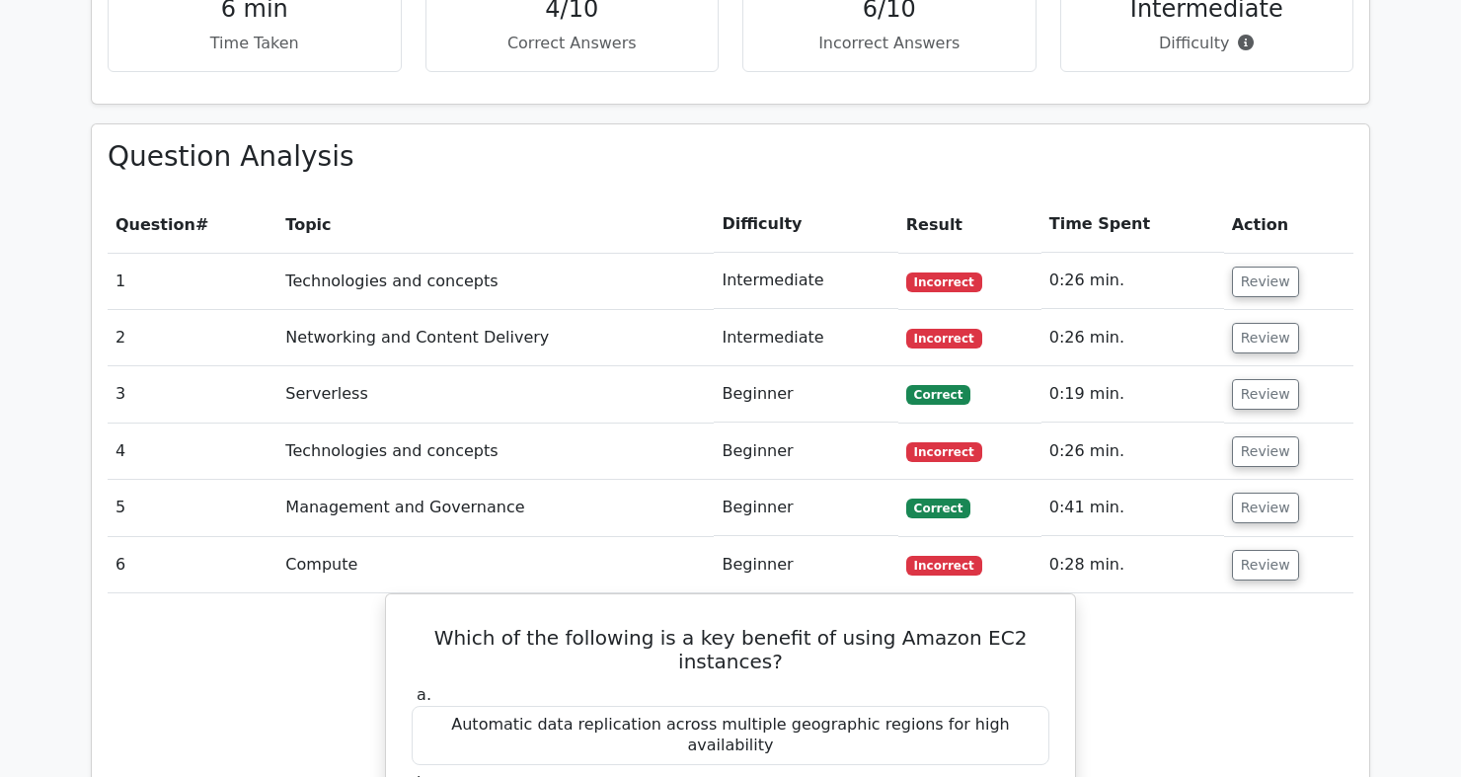
scroll to position [1481, 0]
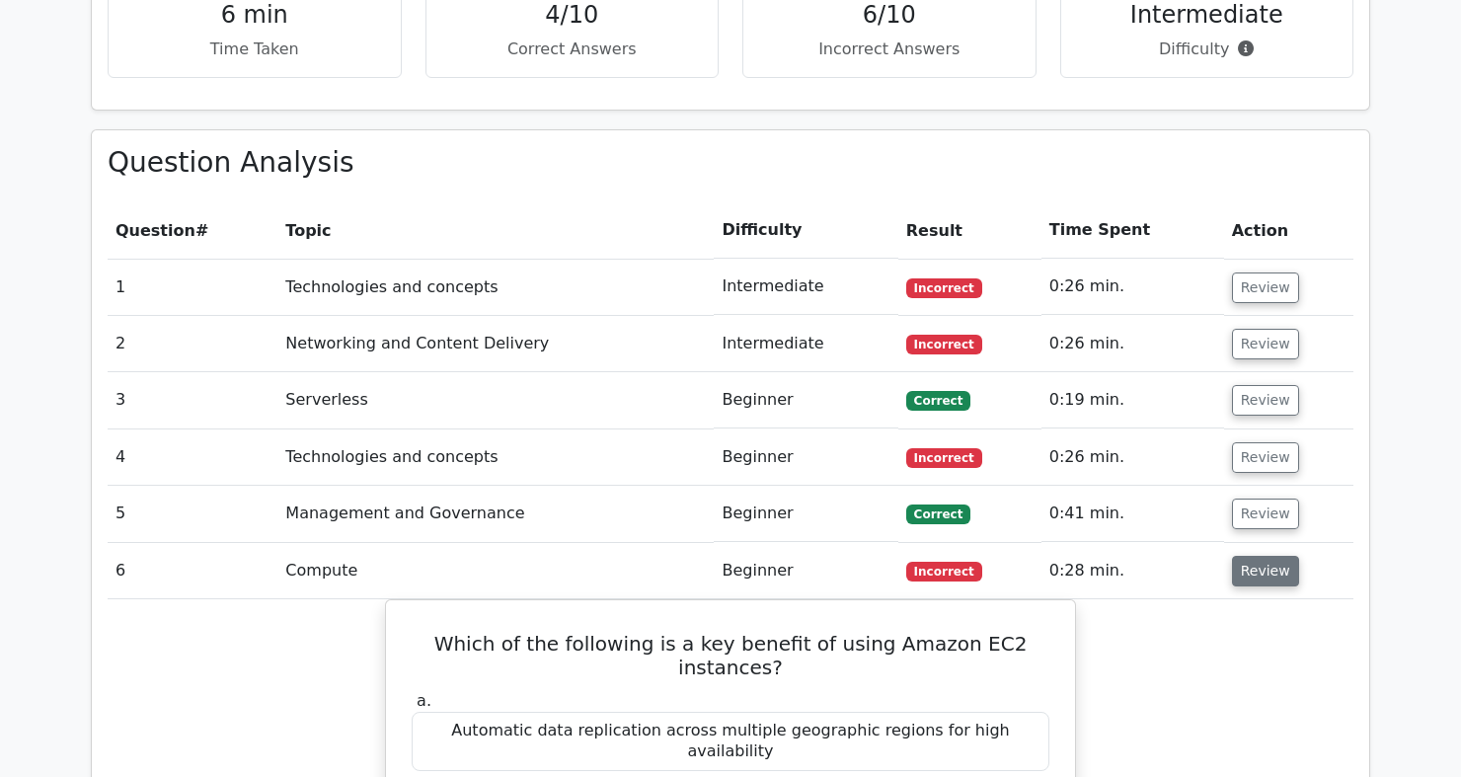
click at [1243, 556] on button "Review" at bounding box center [1265, 571] width 67 height 31
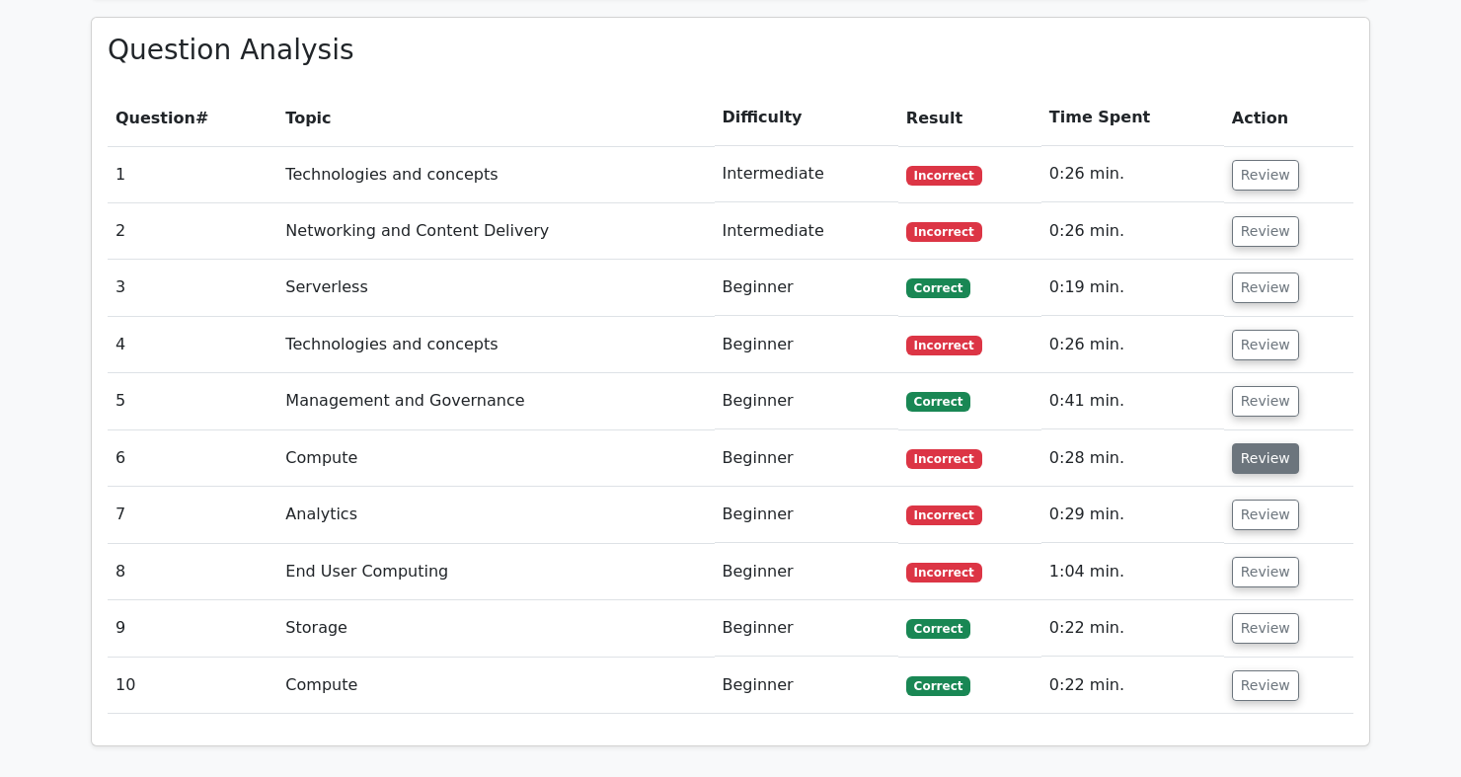
scroll to position [1595, 0]
click at [1235, 499] on button "Review" at bounding box center [1265, 514] width 67 height 31
click at [1275, 499] on button "Review" at bounding box center [1265, 514] width 67 height 31
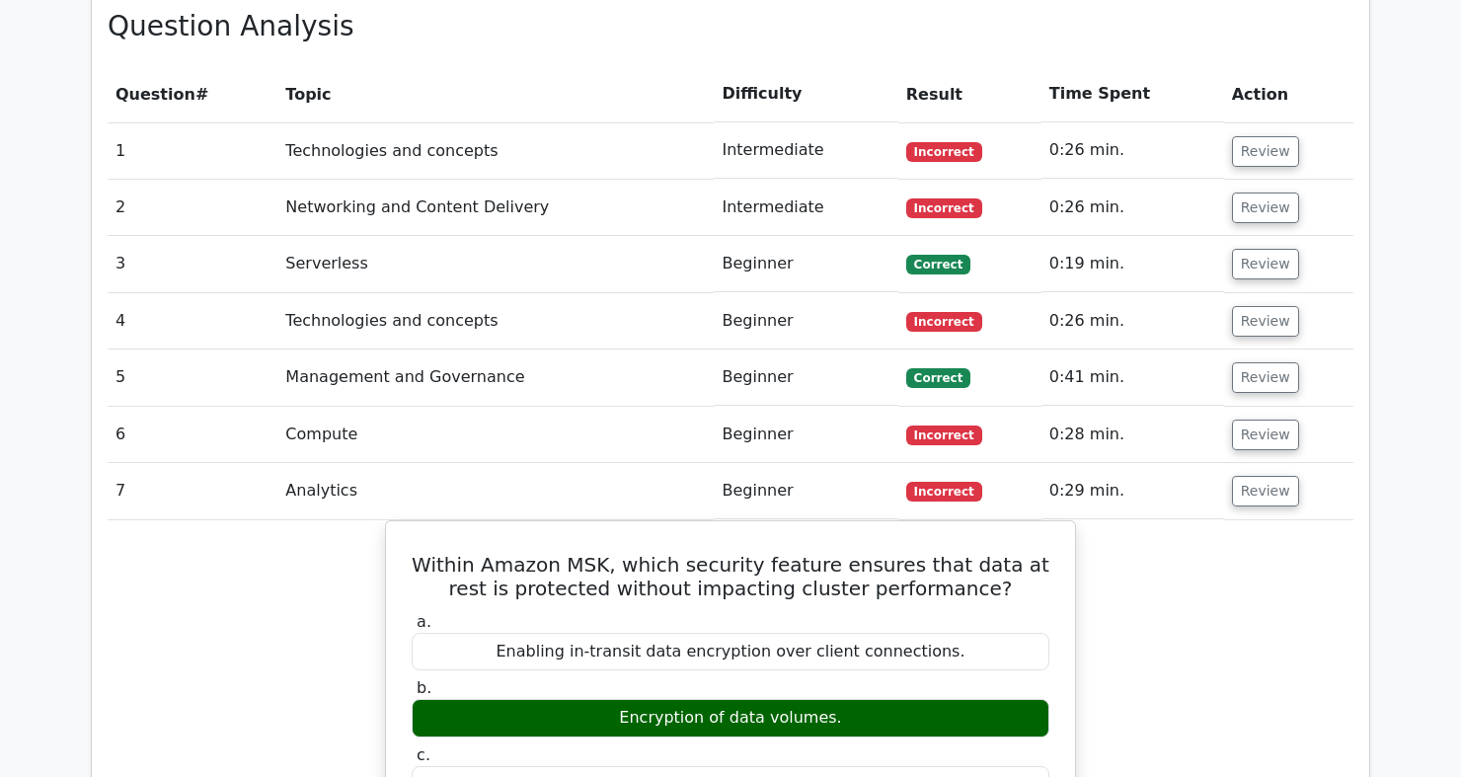
scroll to position [1618, 0]
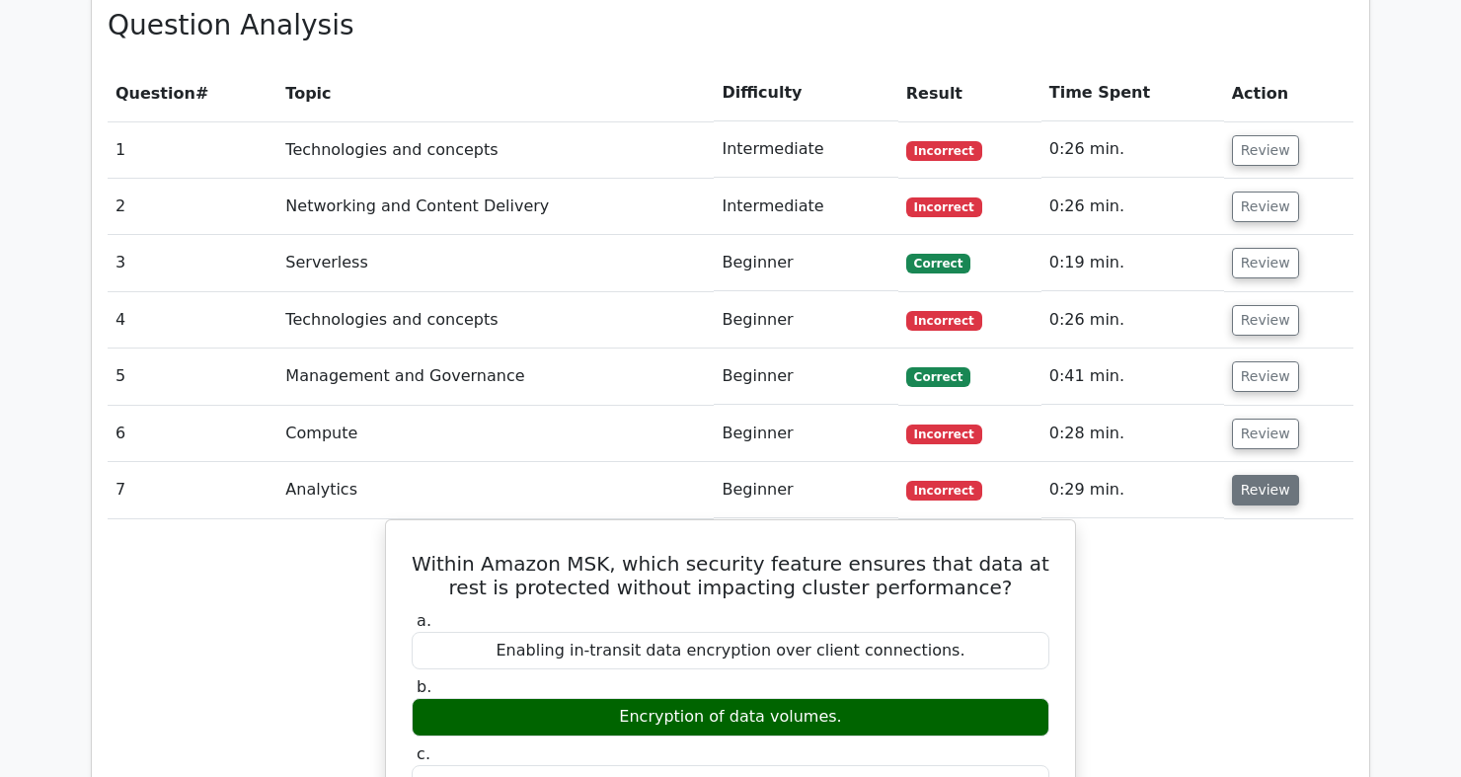
click at [1261, 475] on button "Review" at bounding box center [1265, 490] width 67 height 31
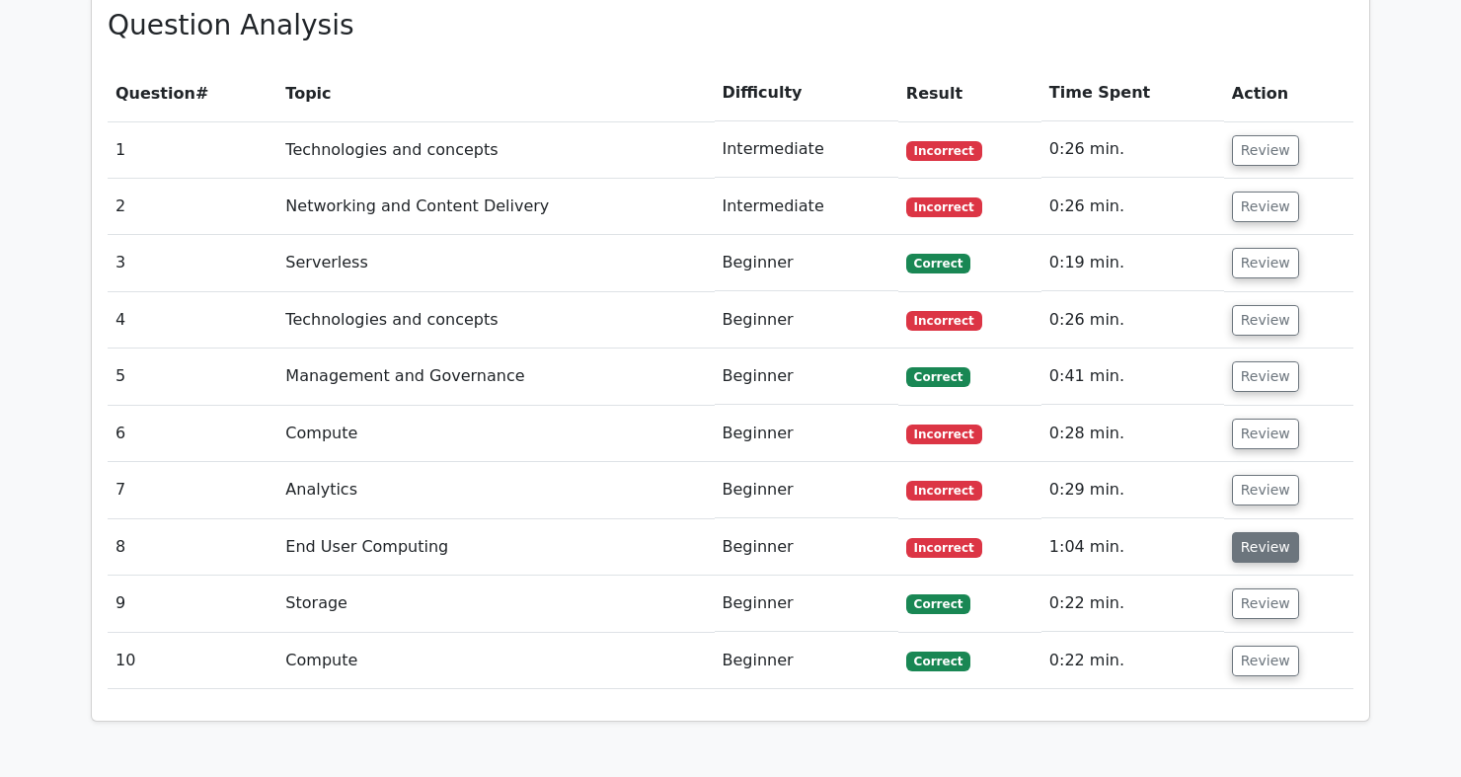
click at [1278, 532] on button "Review" at bounding box center [1265, 547] width 67 height 31
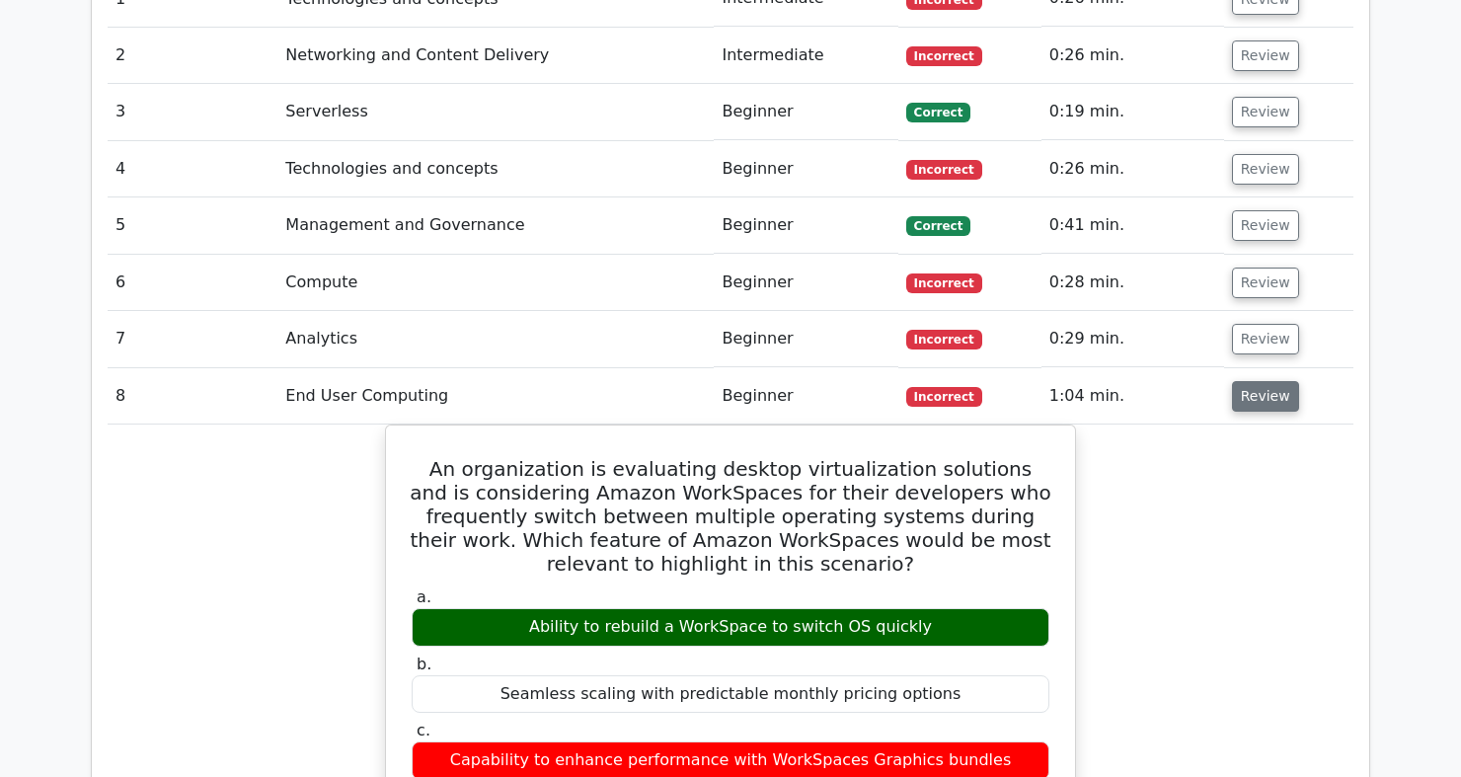
scroll to position [1772, 0]
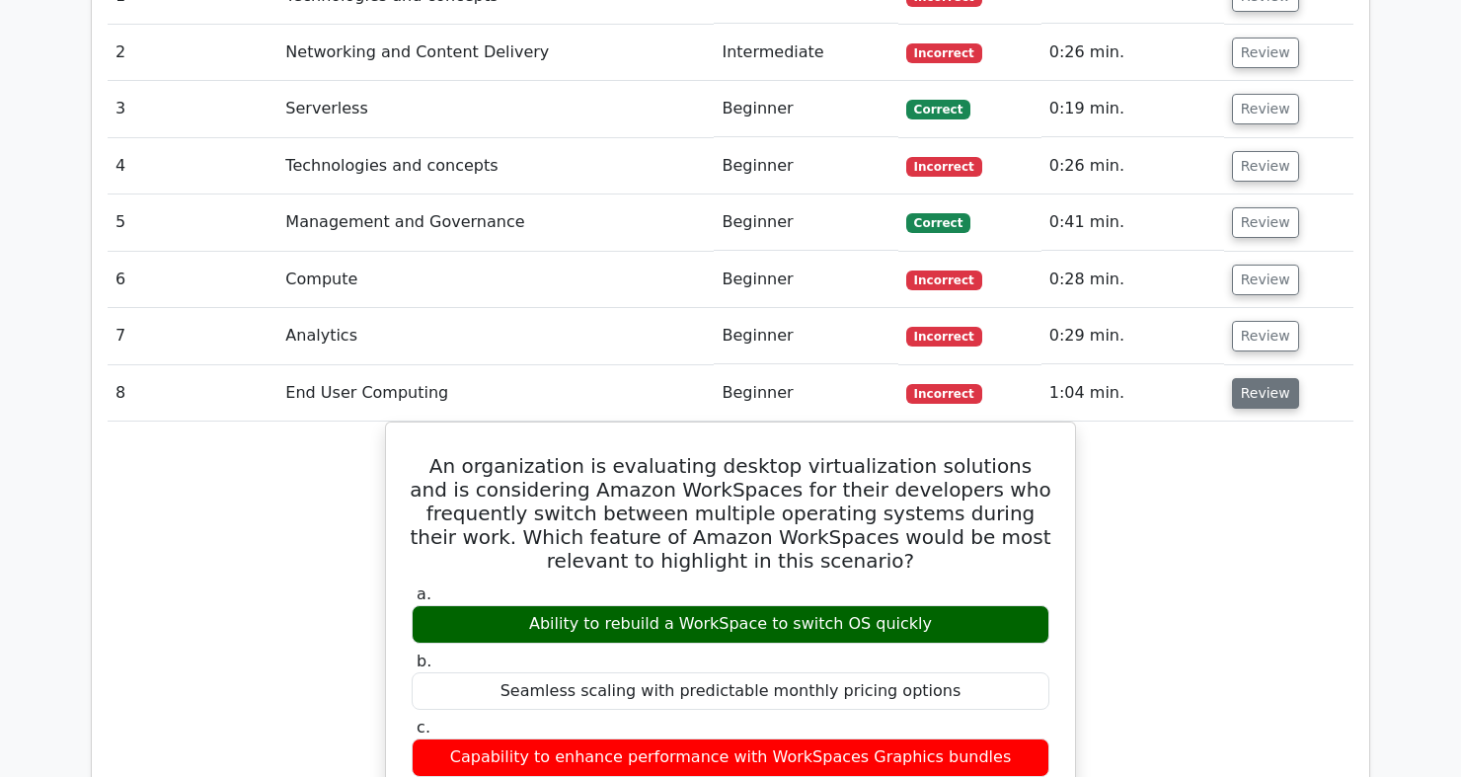
click at [1232, 378] on button "Review" at bounding box center [1265, 393] width 67 height 31
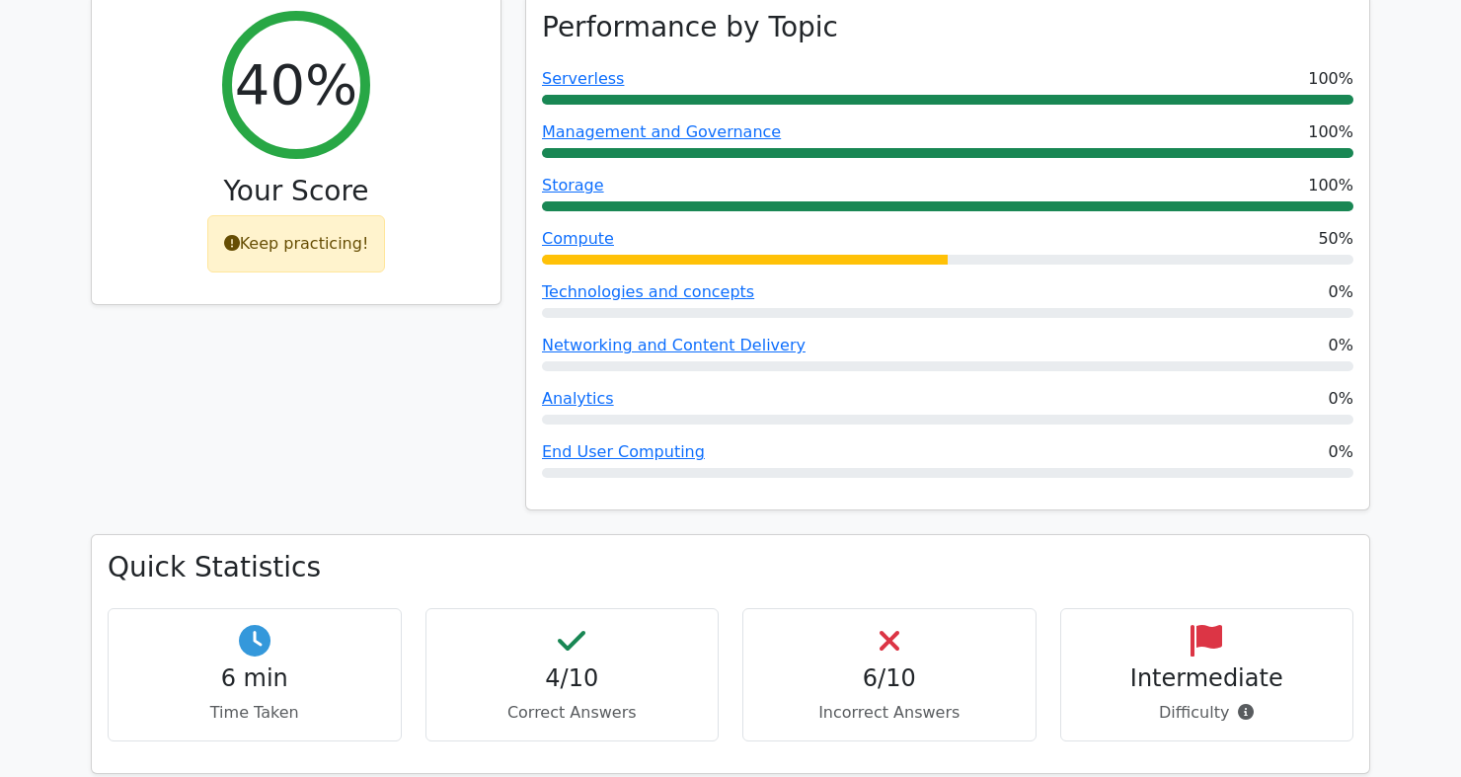
scroll to position [0, 0]
